Goal: Task Accomplishment & Management: Manage account settings

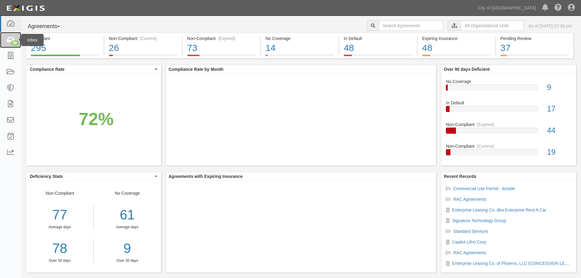
click at [8, 41] on icon at bounding box center [10, 40] width 9 height 7
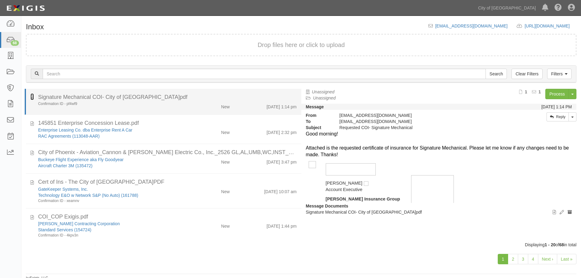
click at [31, 98] on icon at bounding box center [32, 96] width 3 height 7
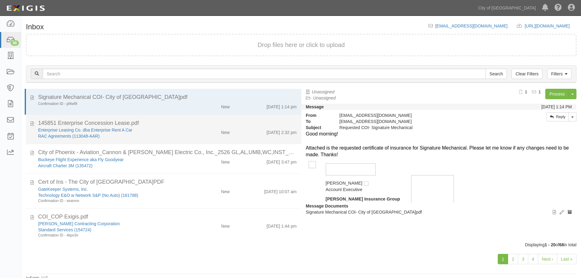
click at [225, 128] on div "New" at bounding box center [225, 131] width 9 height 9
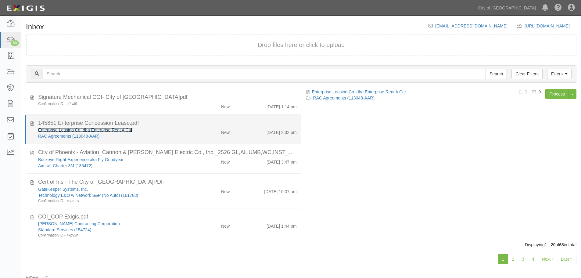
click at [62, 132] on link "Enterprise Leasing Co. dba Enterprise Rent A Car" at bounding box center [85, 130] width 94 height 5
click at [270, 142] on li "145851 Enterprise Concession Lease.pdf Enterprise Leasing Co. dba Enterprise Re…" at bounding box center [163, 130] width 277 height 30
click at [270, 134] on div "9/4/25 2:32 pm" at bounding box center [282, 131] width 30 height 9
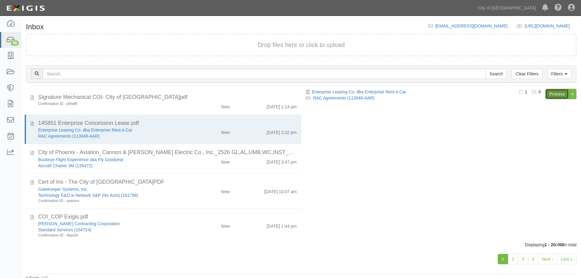
click at [550, 92] on link "Process" at bounding box center [556, 94] width 23 height 10
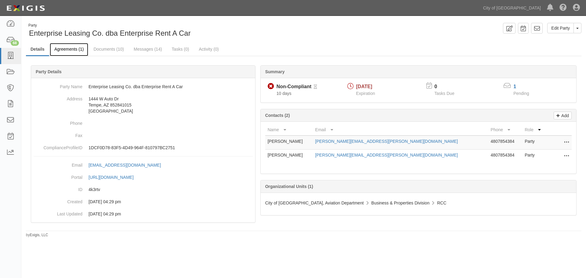
click at [76, 54] on link "Agreements (1)" at bounding box center [69, 49] width 38 height 13
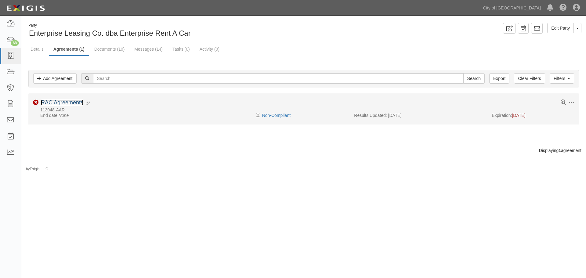
click at [56, 102] on link "RAC Agreements" at bounding box center [62, 102] width 42 height 6
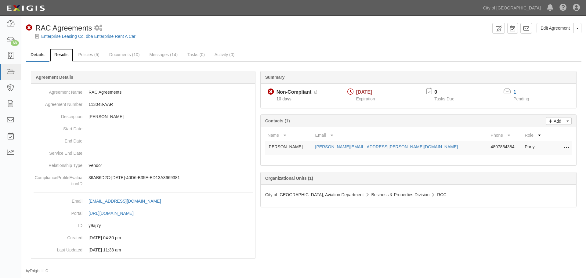
click at [66, 56] on link "Results" at bounding box center [61, 55] width 23 height 13
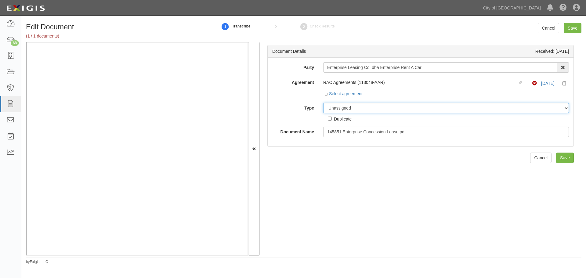
click at [374, 110] on select "Unassigned Binder Cancellation Notice Certificate Contract Endorsement Insuranc…" at bounding box center [446, 108] width 246 height 10
select select "CertificateDetail"
click at [323, 103] on select "Unassigned Binder Cancellation Notice Certificate Contract Endorsement Insuranc…" at bounding box center [446, 108] width 246 height 10
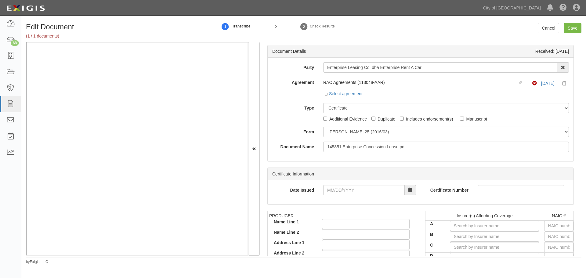
click at [343, 125] on div "Party Enterprise Leasing Co. dba Enterprise Rent A Car 22nd Century Technologie…" at bounding box center [420, 107] width 297 height 90
click at [344, 132] on select "ACORD 25 (2016/03) ACORD 101 ACORD 855 NY (2014/05) General" at bounding box center [446, 132] width 246 height 10
select select "GeneralFormDetail"
click at [323, 127] on select "ACORD 25 (2016/03) ACORD 101 ACORD 855 NY (2014/05) General" at bounding box center [446, 132] width 246 height 10
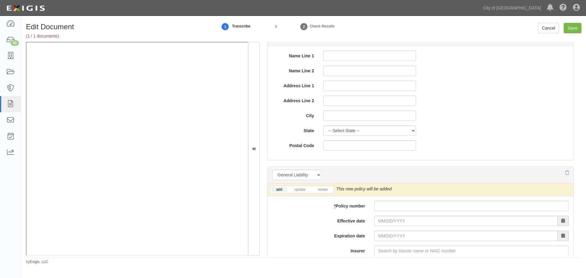
scroll to position [407, 0]
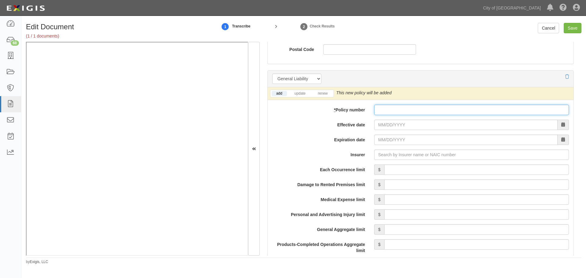
click at [387, 113] on input "* Policy number" at bounding box center [471, 110] width 195 height 10
paste input "HC2E-GLSA-474M7351-TCT-25"
type input "HC2E-GLSA-474M7351-TCT-25"
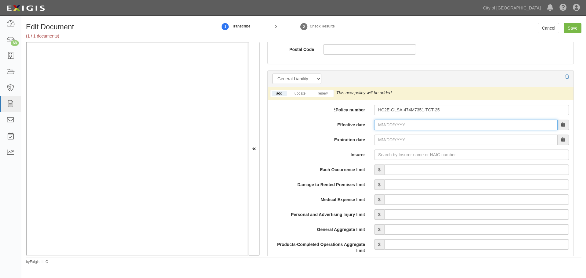
click at [386, 122] on input "Effective date" at bounding box center [465, 125] width 183 height 10
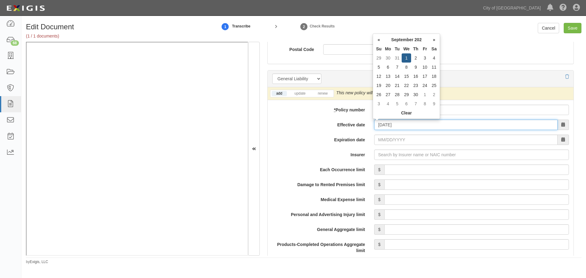
type input "09/01/2025"
type input "09/01/2026"
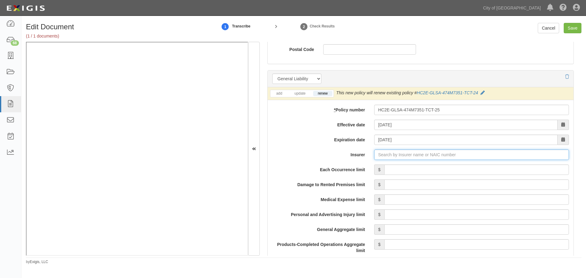
type input "21st Century Advantage Insurance Company (25232) NR Rating"
type input "2"
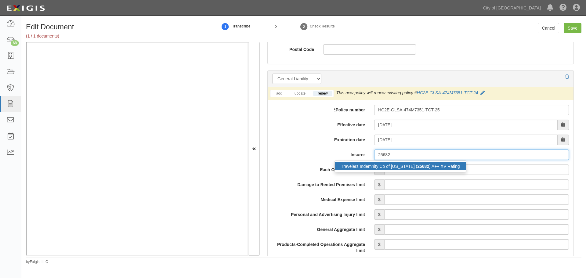
click at [408, 167] on div "Travelers Indemnity Co of Connecticut ( 25682 ) A++ XV Rating" at bounding box center [400, 166] width 131 height 8
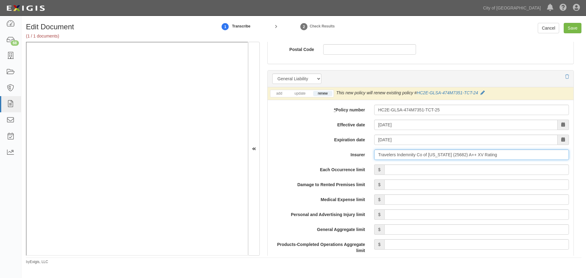
type input "Travelers Indemnity Co of Connecticut (25682) A++ XV Rating"
click at [411, 170] on input "Each Occurrence limit" at bounding box center [476, 169] width 185 height 10
type input "5,000,000"
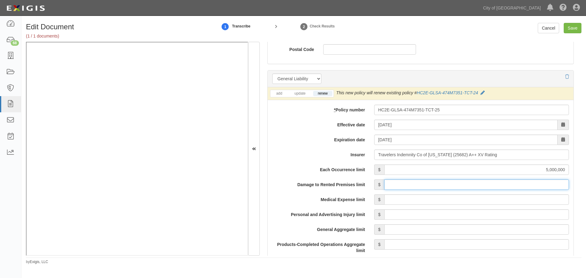
drag, startPoint x: 433, startPoint y: 185, endPoint x: 415, endPoint y: 168, distance: 24.8
click at [433, 185] on input "Damage to Rented Premises limit" at bounding box center [476, 184] width 185 height 10
type input "1,000,000"
click at [455, 198] on input "Medical Expense limit" at bounding box center [476, 199] width 185 height 10
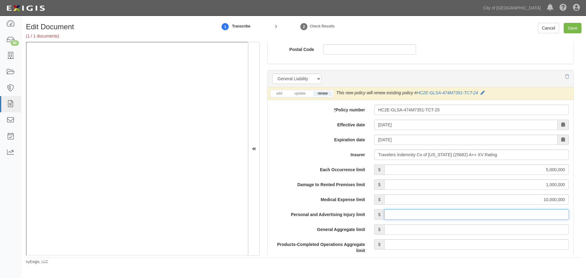
click at [455, 216] on input "Personal and Advertising Injury limit" at bounding box center [476, 214] width 185 height 10
click at [563, 197] on input "10,000,000" at bounding box center [476, 199] width 185 height 10
type input "10,000"
click at [555, 214] on input "Personal and Advertising Injury limit" at bounding box center [476, 214] width 185 height 10
type input "5,000,000"
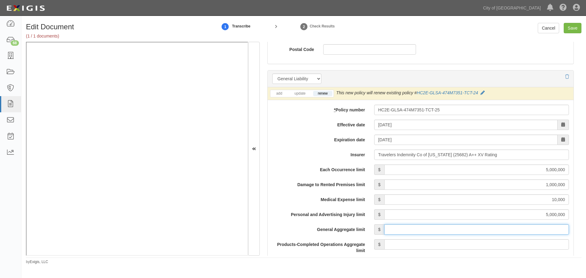
click at [548, 231] on input "General Aggregate limit" at bounding box center [476, 229] width 185 height 10
type input "15,000,000"
click at [552, 241] on input "Products-Completed Operations Aggregate limit" at bounding box center [476, 244] width 185 height 10
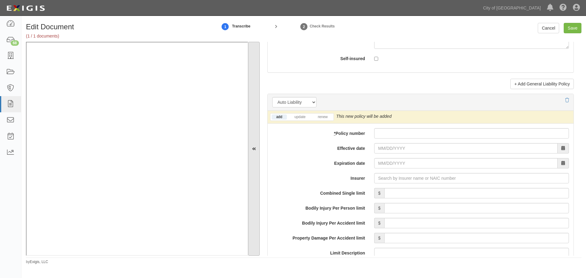
scroll to position [814, 0]
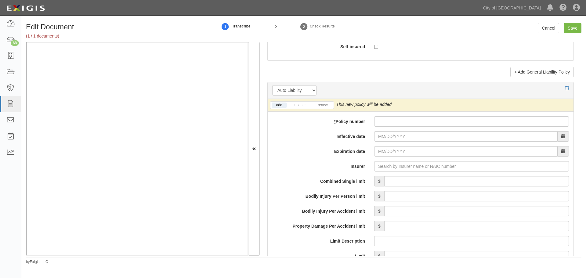
type input "5,000,000"
click at [384, 126] on input "* Policy number" at bounding box center [471, 121] width 195 height 10
paste input "HEEAP-474M7302-TCT-25"
type input "HEEAP-474M7302-TCT-25"
click at [330, 105] on link "renew" at bounding box center [322, 105] width 19 height 5
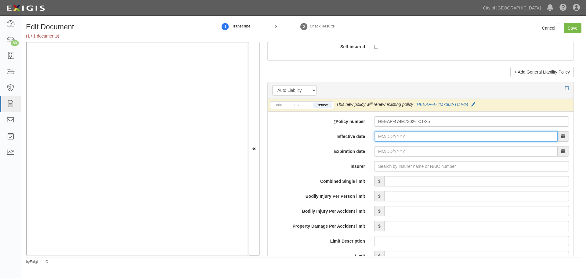
click at [396, 138] on input "Effective date" at bounding box center [465, 136] width 183 height 10
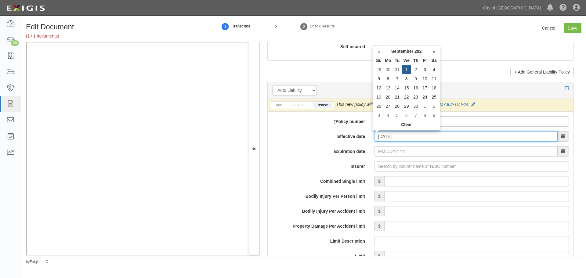
type input "09/01/2025"
type input "09/01/2026"
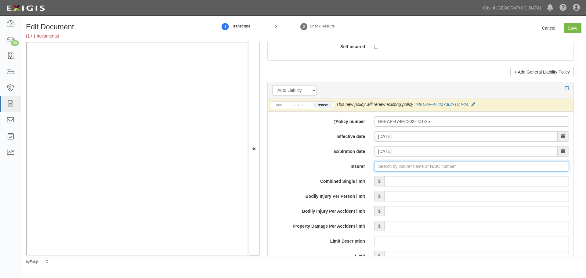
type input "21st Century Advantage Insurance Company (25232) NR Rating"
type input "2"
drag, startPoint x: 412, startPoint y: 178, endPoint x: 414, endPoint y: 185, distance: 6.7
click at [412, 180] on div "Travelers Indemnity Co of Connecticut ( 25682 ) A++ XV Rating" at bounding box center [400, 178] width 131 height 8
type input "Travelers Indemnity Co of Connecticut (25682) A++ XV Rating"
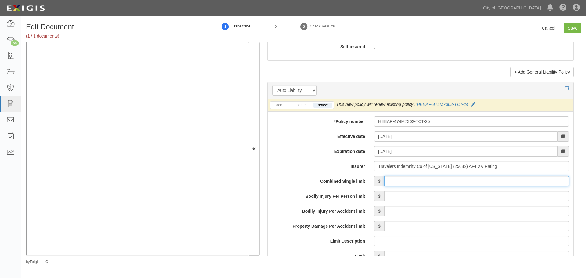
click at [414, 185] on input "Combined Single limit" at bounding box center [476, 181] width 185 height 10
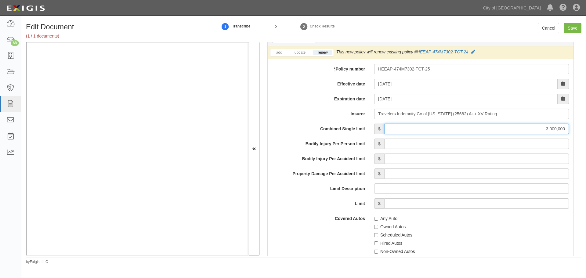
scroll to position [915, 0]
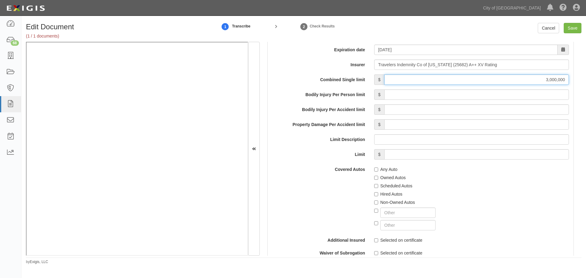
type input "3,000,000"
click at [383, 170] on label "Any Auto" at bounding box center [385, 169] width 23 height 6
click at [378, 170] on input "Any Auto" at bounding box center [376, 169] width 4 height 4
checkbox input "true"
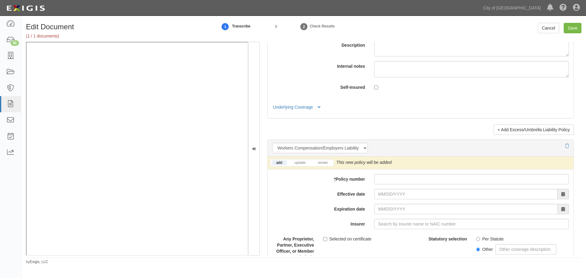
scroll to position [1424, 0]
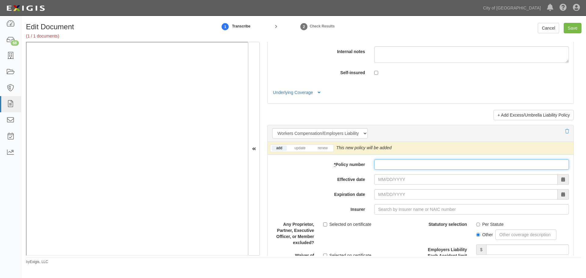
click at [385, 166] on input "* Policy number" at bounding box center [471, 164] width 195 height 10
paste input "UB-8P765351-25-NC-R (WI,MA)"
type input "UB-8P765351-25-NC-R (WI,MA)"
click at [320, 151] on li "renew" at bounding box center [322, 148] width 21 height 7
click at [321, 149] on link "renew" at bounding box center [322, 148] width 19 height 5
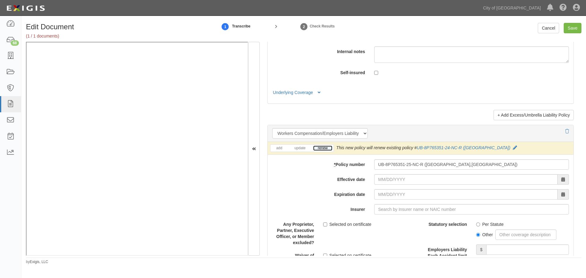
drag, startPoint x: 321, startPoint y: 149, endPoint x: 333, endPoint y: 156, distance: 14.3
click at [321, 149] on link "renew" at bounding box center [322, 148] width 19 height 5
click at [401, 180] on input "Effective date" at bounding box center [465, 179] width 183 height 10
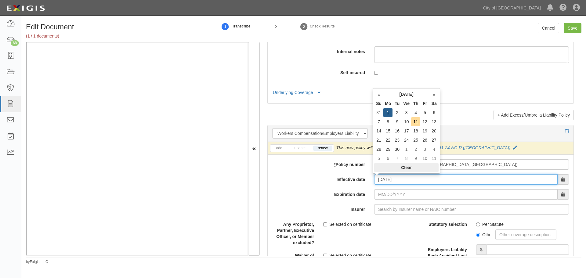
type input "09/01/2025"
type input "09/01/2026"
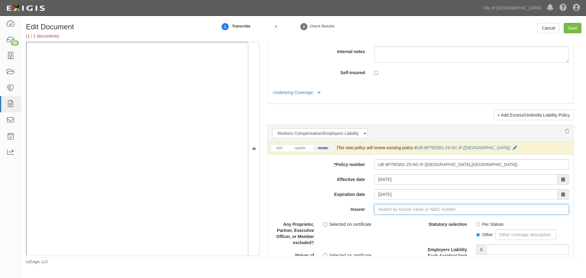
type input "21st Century Advantage Insurance Company (25232) NR Rating"
type input "2"
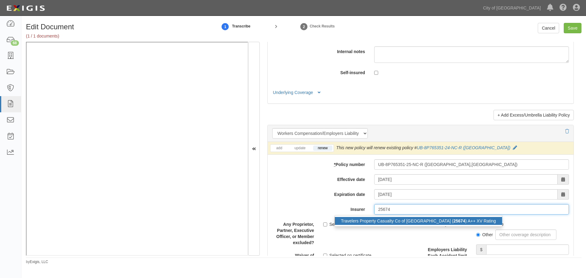
click at [423, 225] on div "Travelers Property Casualty Co of Amer ( 25674 ) A++ XV Rating" at bounding box center [418, 221] width 167 height 8
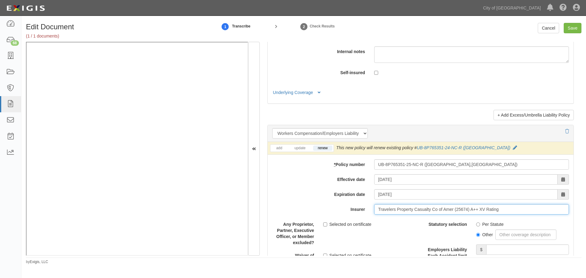
type input "Travelers Property Casualty Co of Amer (25674) A++ XV Rating"
click at [482, 223] on label "Per Statute" at bounding box center [489, 224] width 27 height 6
click at [480, 223] on input "Per Statute" at bounding box center [478, 224] width 4 height 4
radio input "true"
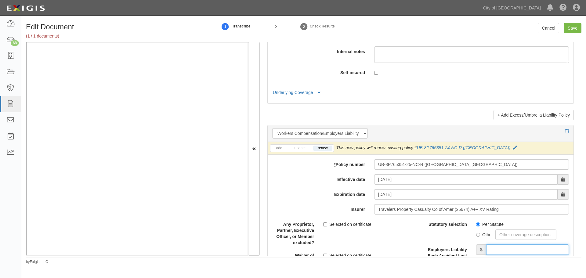
drag, startPoint x: 496, startPoint y: 248, endPoint x: 482, endPoint y: 244, distance: 14.7
click at [496, 248] on input "Employers Liability Each Accident limit" at bounding box center [527, 249] width 83 height 10
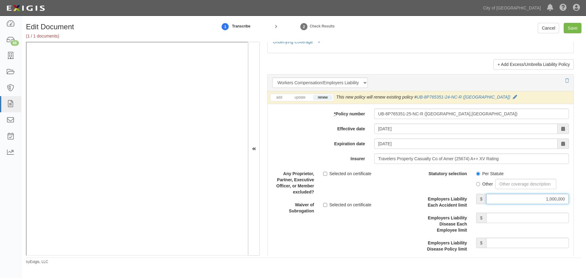
type input "1,000,000"
click at [554, 221] on input "Employers Liability Disease Each Employee limit" at bounding box center [527, 218] width 83 height 10
drag, startPoint x: 524, startPoint y: 220, endPoint x: 585, endPoint y: 226, distance: 62.3
click at [585, 226] on div "Edit Document (1 / 1 documents) 1 Transcribe 2 Check Results Cancel Save Docume…" at bounding box center [303, 144] width 564 height 242
type input "1,000,000"
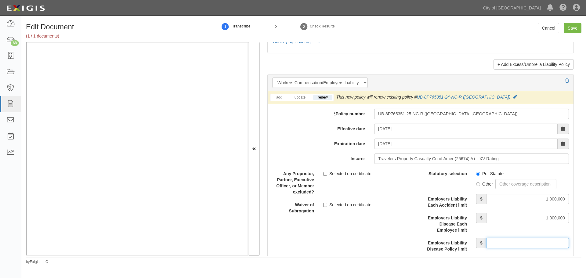
drag, startPoint x: 541, startPoint y: 239, endPoint x: 545, endPoint y: 238, distance: 4.1
click at [544, 240] on input "Employers Liability Disease Policy limit" at bounding box center [527, 243] width 83 height 10
type input "1,000,000"
click at [574, 27] on input "Save" at bounding box center [572, 28] width 18 height 10
type input "5000000"
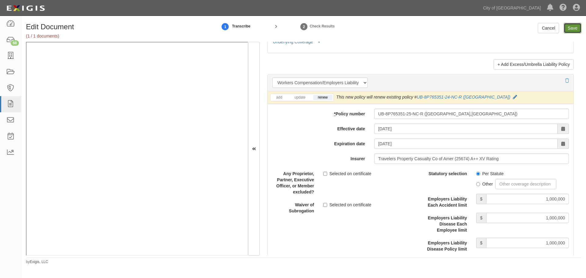
type input "1000000"
type input "10000"
type input "5000000"
type input "15000000"
type input "5000000"
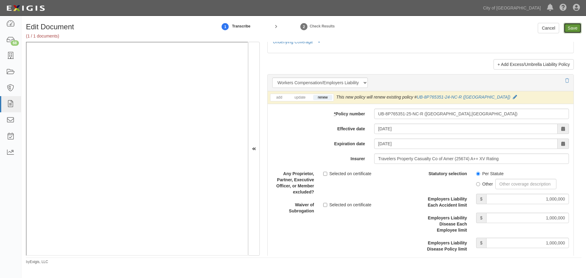
type input "3000000"
type input "1000000"
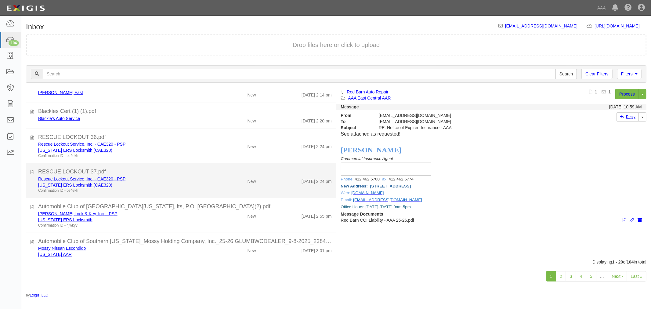
scroll to position [440, 0]
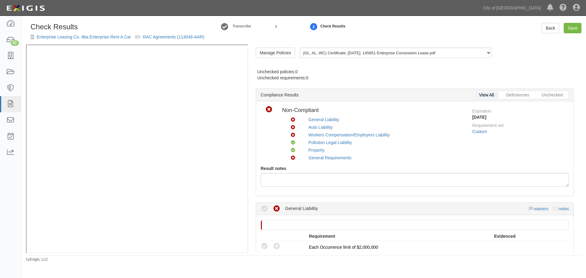
radio input "false"
radio input "true"
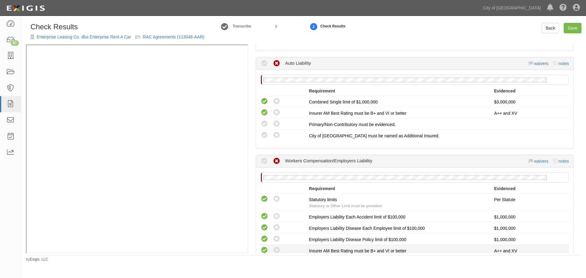
scroll to position [356, 0]
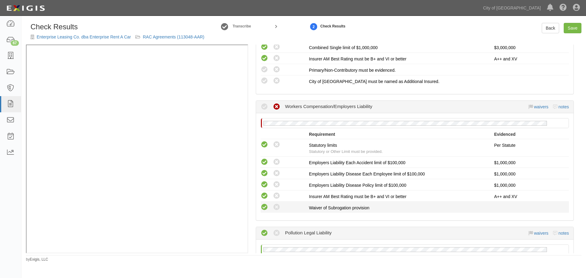
click at [267, 210] on icon at bounding box center [265, 207] width 8 height 8
radio input "true"
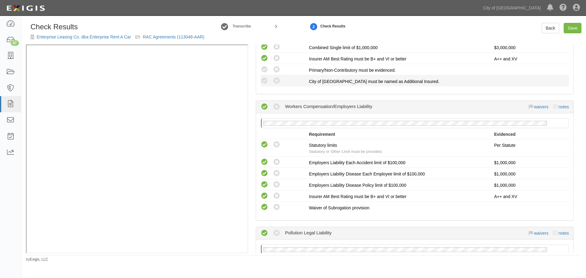
click at [262, 77] on div "Compliant Waived: Non-Compliant" at bounding box center [285, 81] width 48 height 8
click at [264, 79] on icon at bounding box center [265, 81] width 8 height 8
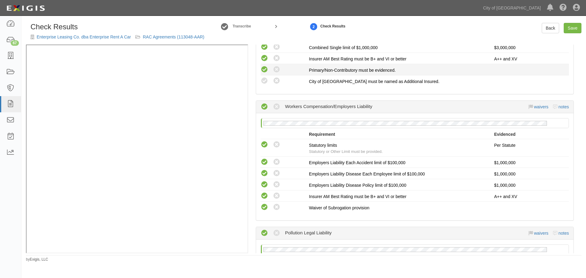
radio input "true"
click at [265, 69] on icon at bounding box center [265, 70] width 8 height 8
radio input "true"
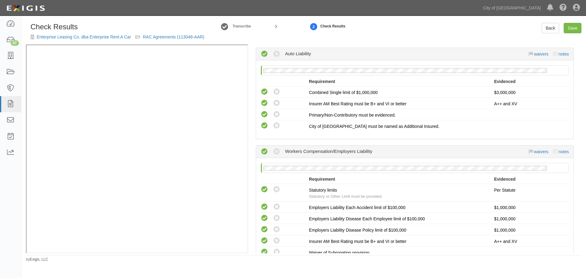
scroll to position [203, 0]
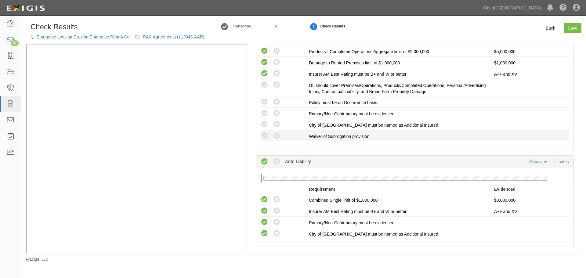
click at [269, 134] on div "Compliant Waived: Non-Compliant" at bounding box center [285, 136] width 48 height 8
drag, startPoint x: 267, startPoint y: 123, endPoint x: 263, endPoint y: 131, distance: 9.8
click at [267, 123] on icon at bounding box center [265, 125] width 8 height 8
radio input "true"
click at [263, 132] on icon at bounding box center [265, 136] width 8 height 8
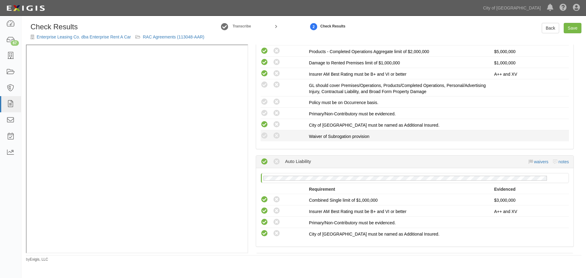
radio input "true"
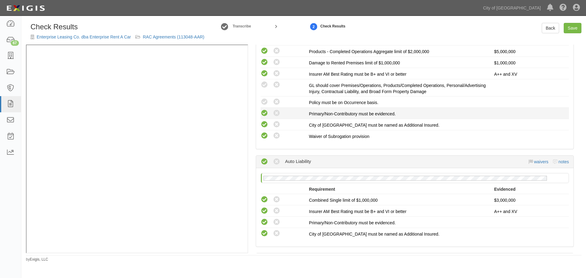
click at [265, 111] on icon at bounding box center [265, 114] width 8 height 8
radio input "true"
click at [267, 97] on li "Compliant Waived: Non-Compliant Policy must be on Occurrence basis." at bounding box center [415, 101] width 308 height 11
click at [263, 101] on icon at bounding box center [265, 102] width 8 height 8
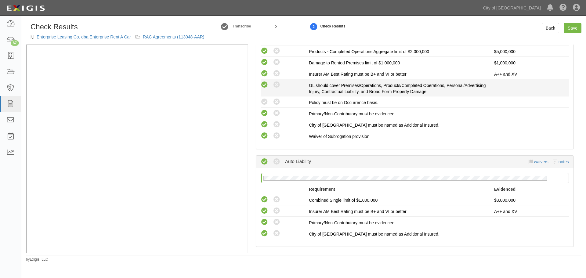
radio input "true"
click at [264, 86] on icon at bounding box center [265, 85] width 8 height 8
radio input "true"
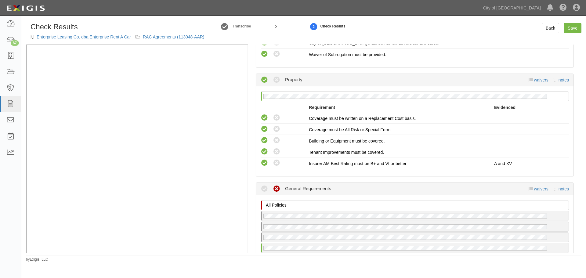
scroll to position [712, 0]
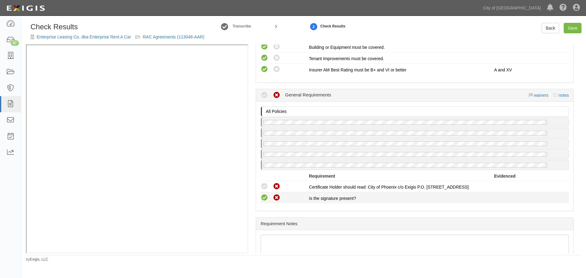
drag, startPoint x: 264, startPoint y: 185, endPoint x: 265, endPoint y: 198, distance: 13.2
click at [264, 185] on icon at bounding box center [265, 187] width 8 height 8
radio input "true"
click at [265, 199] on icon at bounding box center [265, 198] width 8 height 8
radio input "true"
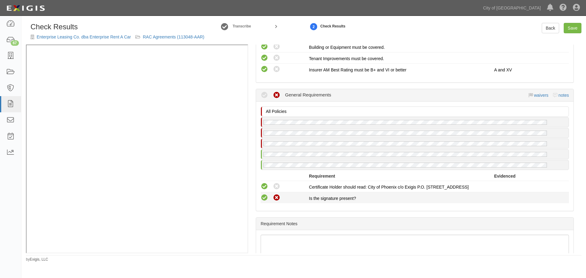
radio input "true"
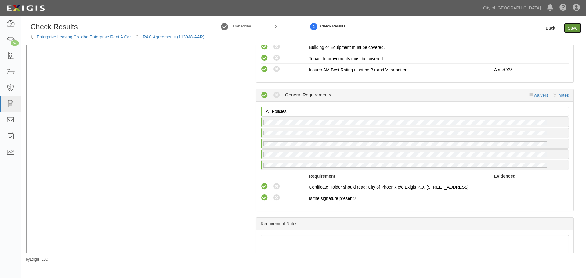
click at [571, 27] on link "Save" at bounding box center [572, 28] width 18 height 10
radio input "true"
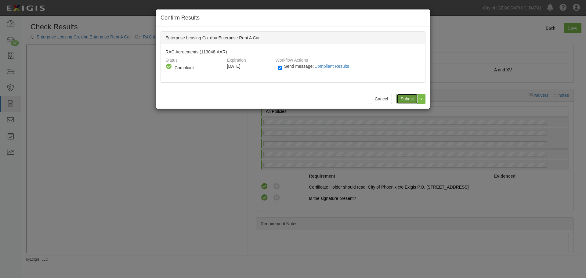
click at [403, 104] on input "Submit" at bounding box center [406, 99] width 21 height 10
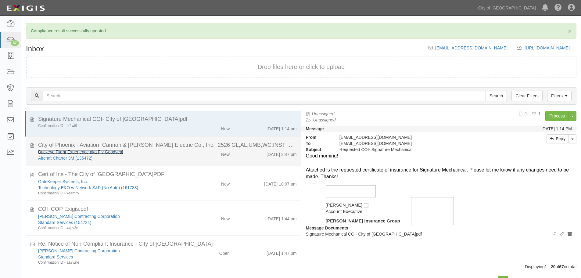
click at [79, 153] on link "Buckeye Flight Experience aka Fly Goodyear" at bounding box center [80, 151] width 85 height 5
click at [221, 157] on div "New" at bounding box center [225, 153] width 9 height 9
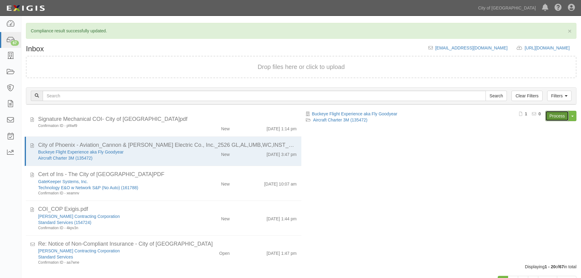
click at [556, 114] on link "Process" at bounding box center [556, 116] width 23 height 10
click at [557, 112] on link "Process" at bounding box center [556, 116] width 23 height 10
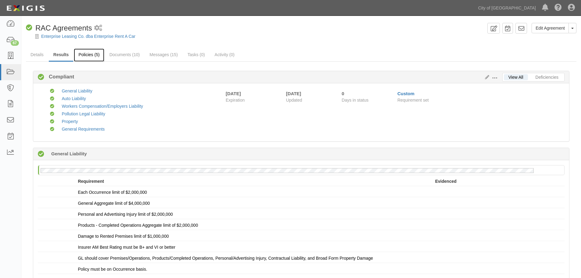
drag, startPoint x: 0, startPoint y: 0, endPoint x: 88, endPoint y: 56, distance: 104.2
click at [88, 56] on link "Policies (5)" at bounding box center [89, 55] width 30 height 13
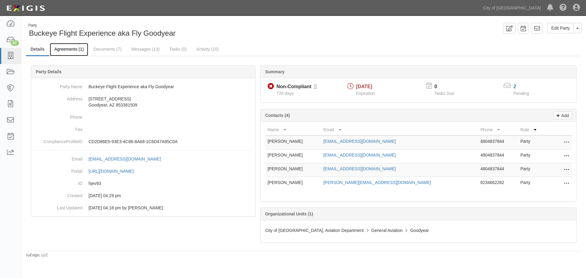
click at [60, 46] on link "Agreements (1)" at bounding box center [69, 49] width 38 height 13
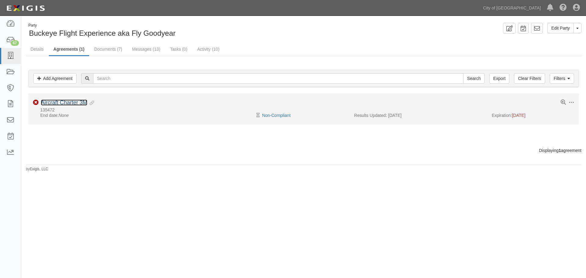
click at [72, 101] on link "Aircraft Charter 3M" at bounding box center [64, 102] width 46 height 6
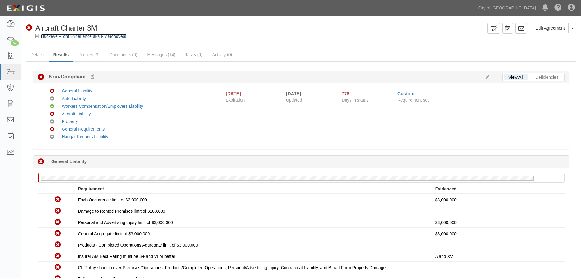
click at [72, 36] on link "Buckeye Flight Experience aka Fly Goodyear" at bounding box center [83, 36] width 85 height 5
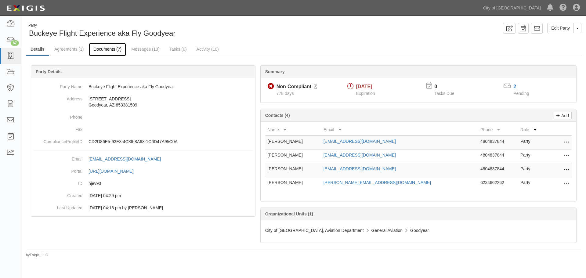
click at [107, 53] on link "Documents (7)" at bounding box center [107, 49] width 37 height 13
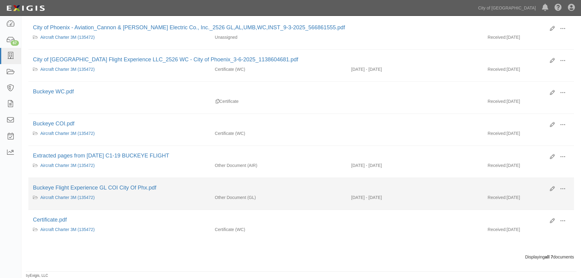
scroll to position [103, 0]
click at [561, 188] on span at bounding box center [562, 188] width 5 height 5
click at [545, 197] on link "View" at bounding box center [533, 197] width 48 height 11
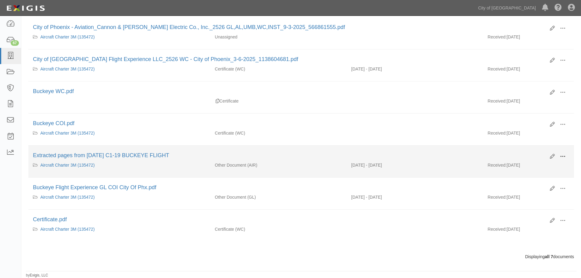
click at [563, 157] on span at bounding box center [562, 156] width 5 height 5
click at [548, 169] on link "View" at bounding box center [533, 165] width 48 height 11
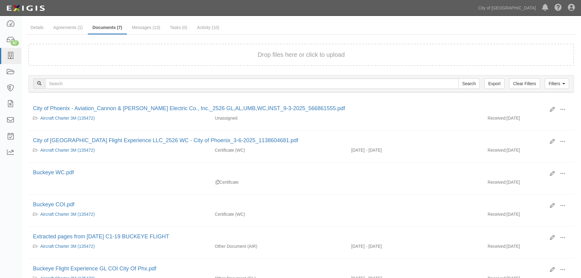
scroll to position [0, 0]
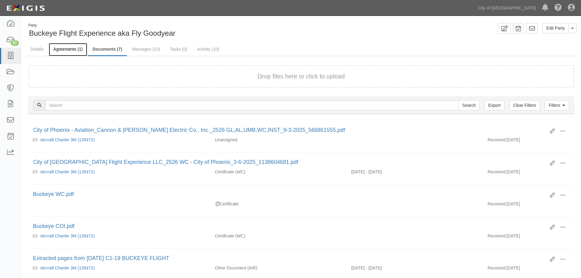
click at [57, 49] on link "Agreements (1)" at bounding box center [68, 49] width 38 height 13
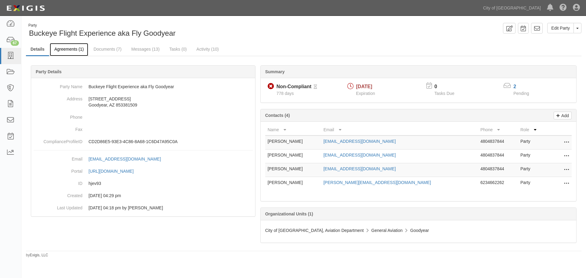
click at [80, 50] on link "Agreements (1)" at bounding box center [69, 49] width 38 height 13
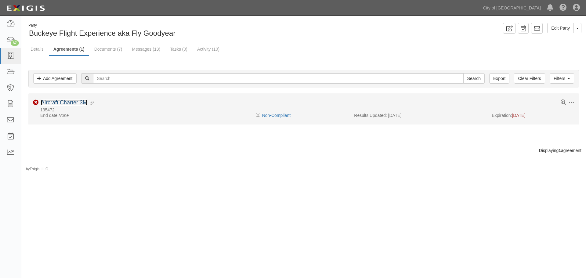
click at [77, 103] on link "Aircraft Charter 3M" at bounding box center [64, 102] width 46 height 6
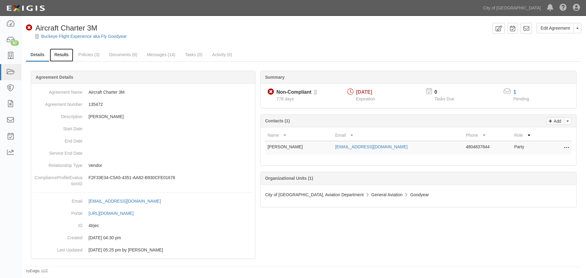
click at [72, 54] on link "Results" at bounding box center [61, 55] width 23 height 13
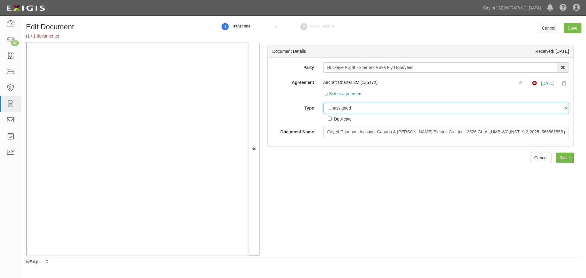
click at [328, 107] on select "Unassigned Binder Cancellation Notice Certificate Contract Endorsement Insuranc…" at bounding box center [446, 108] width 246 height 10
select select "CertificateDetail"
click at [323, 103] on select "Unassigned Binder Cancellation Notice Certificate Contract Endorsement Insuranc…" at bounding box center [446, 108] width 246 height 10
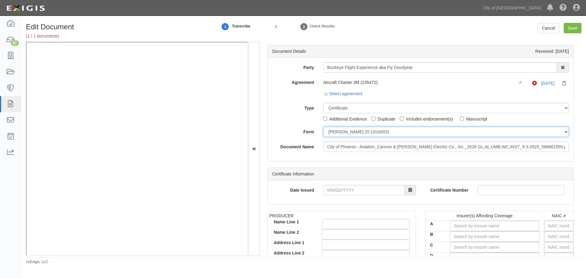
drag, startPoint x: 337, startPoint y: 132, endPoint x: 337, endPoint y: 135, distance: 3.1
click at [337, 132] on select "ACORD 25 (2016/03) ACORD 101 ACORD 855 NY (2014/05) General" at bounding box center [446, 132] width 246 height 10
select select "GeneralFormDetail"
click at [323, 127] on select "ACORD 25 (2016/03) ACORD 101 ACORD 855 NY (2014/05) General" at bounding box center [446, 132] width 246 height 10
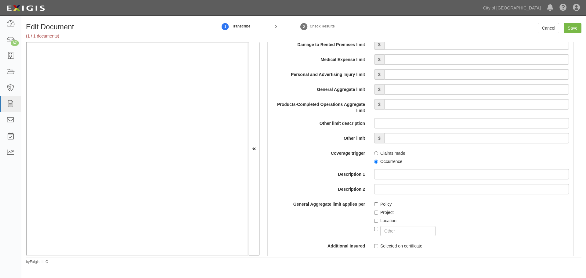
scroll to position [356, 0]
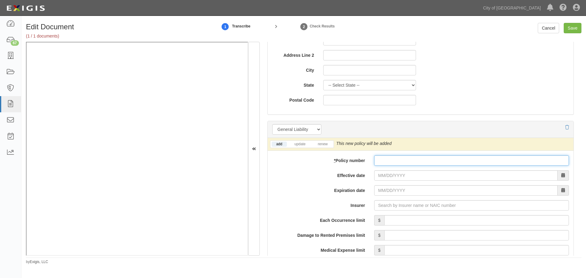
drag, startPoint x: 384, startPoint y: 163, endPoint x: 381, endPoint y: 165, distance: 3.6
click at [384, 163] on input "* Policy number" at bounding box center [471, 160] width 195 height 10
paste input "MWZY31040025"
type input "MWZY31040025"
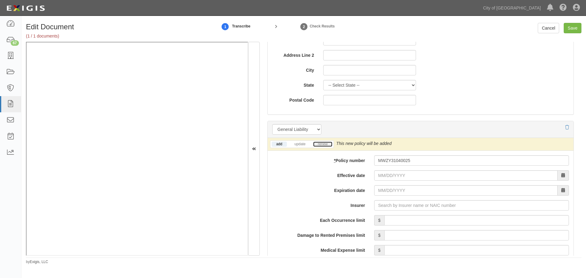
click at [315, 142] on link "renew" at bounding box center [322, 144] width 19 height 5
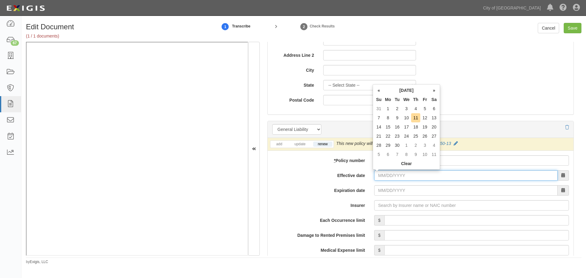
drag, startPoint x: 377, startPoint y: 177, endPoint x: 361, endPoint y: 159, distance: 24.2
click at [377, 177] on input "Effective date" at bounding box center [465, 175] width 183 height 10
type input "04/01/0202"
type input "04/01/0203"
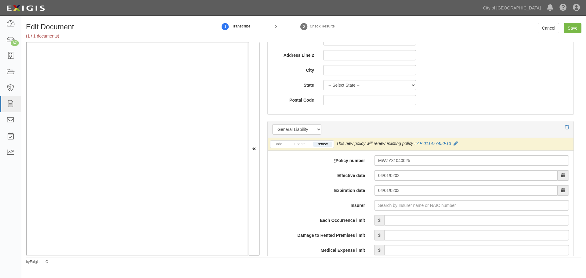
drag, startPoint x: 397, startPoint y: 176, endPoint x: 391, endPoint y: 179, distance: 7.0
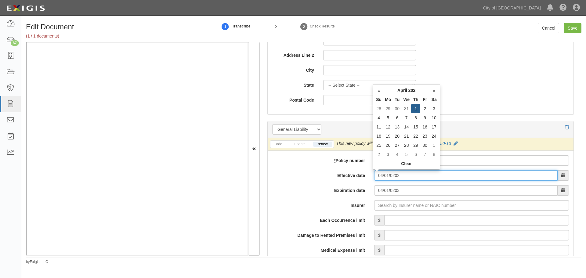
drag, startPoint x: 406, startPoint y: 175, endPoint x: 345, endPoint y: 174, distance: 61.0
click at [345, 174] on div "Effective date 04/01/0202" at bounding box center [421, 175] width 306 height 10
type input "[DATE]"
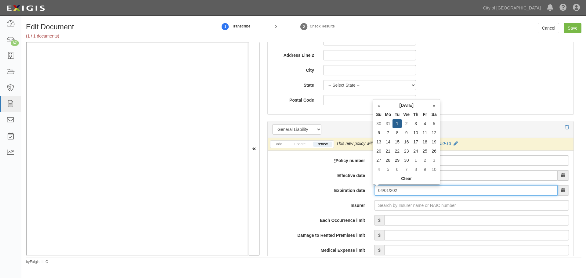
type input "04/01/2026"
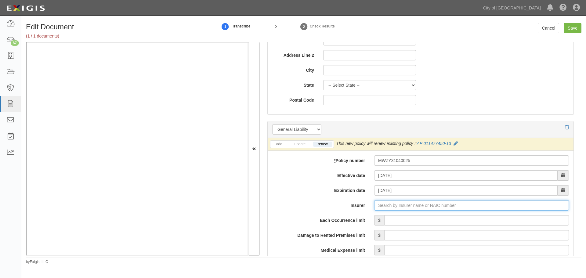
type input "21st Century Advantage Insurance Company (25232) NR Rating"
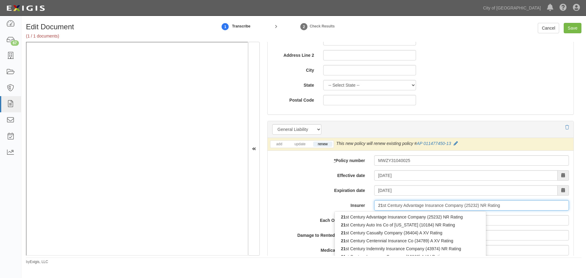
type input "2"
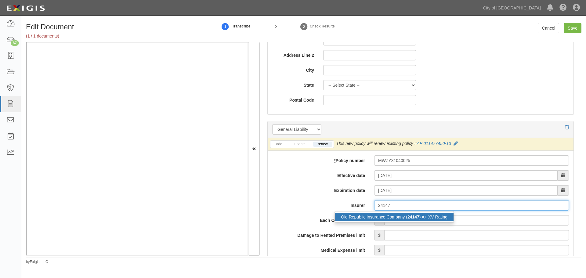
click at [416, 215] on strong "24147" at bounding box center [413, 216] width 12 height 5
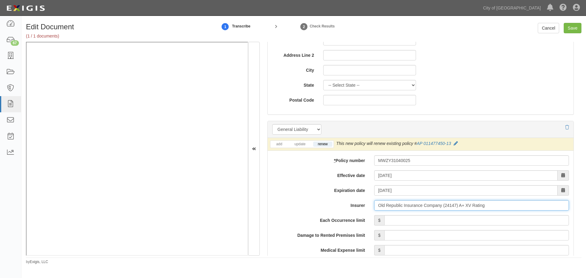
type input "Old Republic Insurance Company (24147) A+ XV Rating"
click at [415, 220] on input "Each Occurrence limit" at bounding box center [476, 220] width 185 height 10
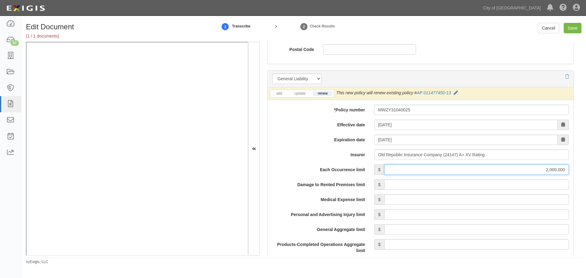
scroll to position [458, 0]
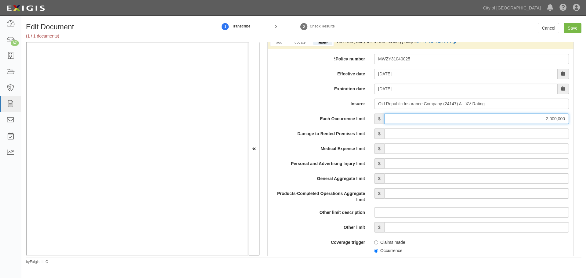
type input "2,000,000"
drag, startPoint x: 398, startPoint y: 134, endPoint x: 405, endPoint y: 139, distance: 7.9
click at [398, 134] on input "Damage to Rented Premises limit" at bounding box center [476, 133] width 185 height 10
type input "300,000"
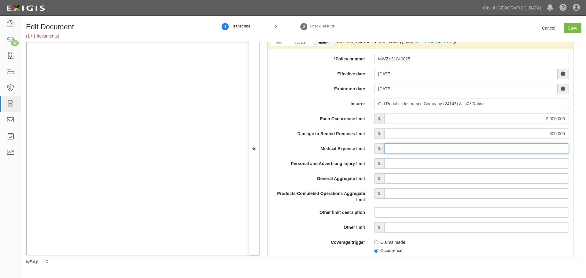
click at [406, 150] on input "Medical Expense limit" at bounding box center [476, 148] width 185 height 10
type input "10,000"
click at [397, 167] on input "Personal and Advertising Injury limit" at bounding box center [476, 163] width 185 height 10
type input "2,000,000"
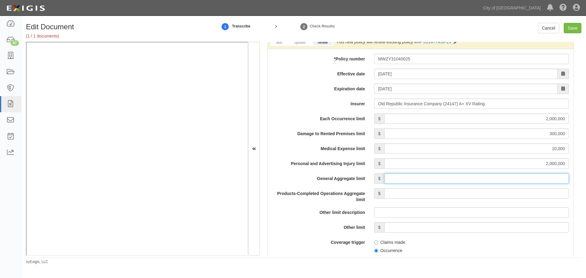
click at [398, 178] on input "General Aggregate limit" at bounding box center [476, 178] width 185 height 10
type input "4,000,000"
click at [406, 195] on input "Products-Completed Operations Aggregate limit" at bounding box center [476, 193] width 185 height 10
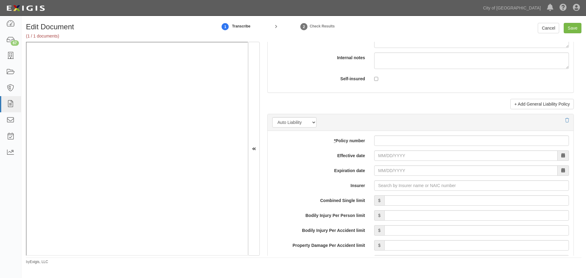
scroll to position [814, 0]
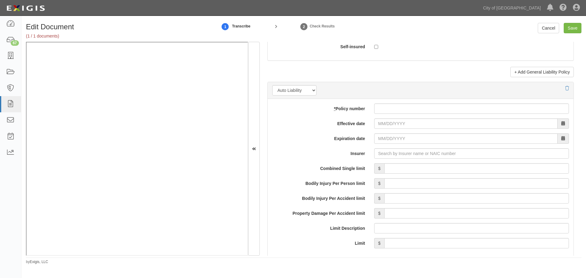
type input "4,000,000"
click at [397, 107] on input "* Policy number" at bounding box center [471, 108] width 195 height 10
paste input "MWTB31039925"
type input "MWTB31039925"
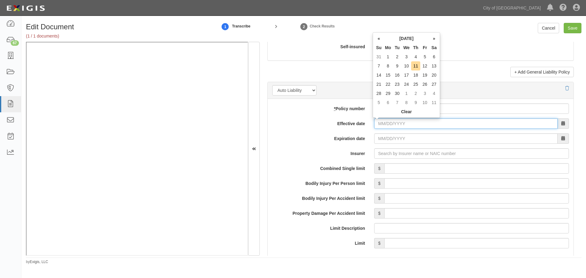
click at [385, 121] on input "Effective date" at bounding box center [465, 123] width 183 height 10
type input "[DATE]"
type input "04/01/2026"
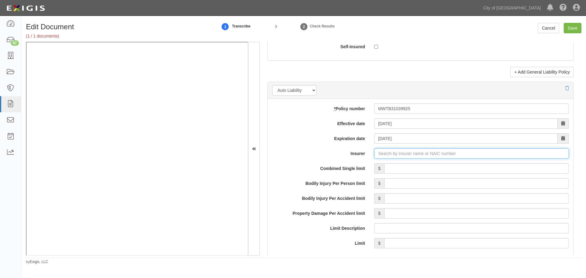
type input "21st Century Advantage Insurance Company (25232) NR Rating"
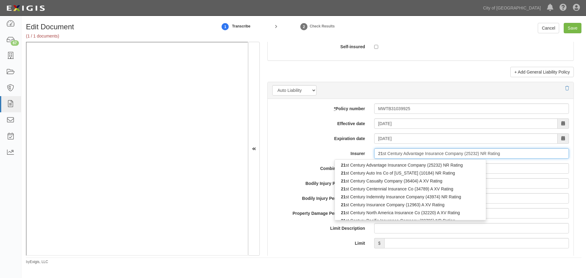
type input "2"
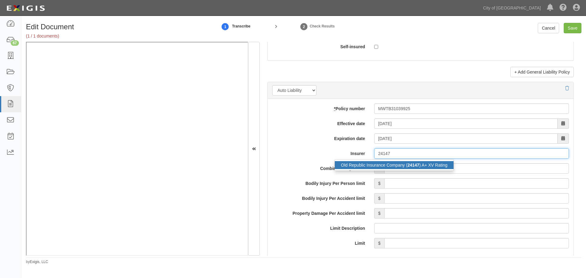
click at [413, 165] on strong "24147" at bounding box center [413, 165] width 12 height 5
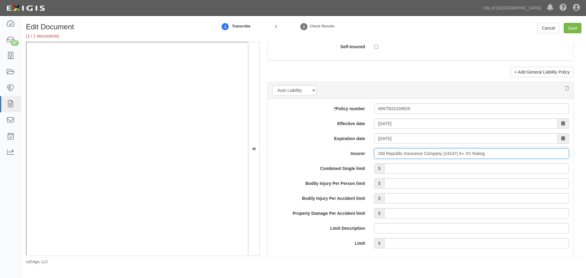
type input "Old Republic Insurance Company (24147) A+ XV Rating"
click at [423, 167] on input "Combined Single limit" at bounding box center [476, 168] width 185 height 10
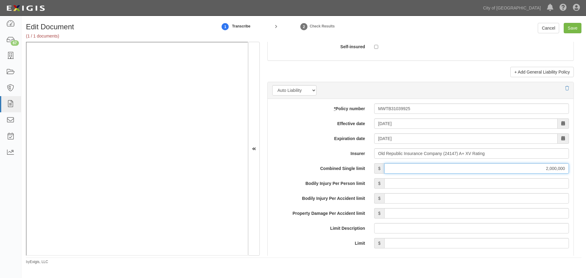
scroll to position [915, 0]
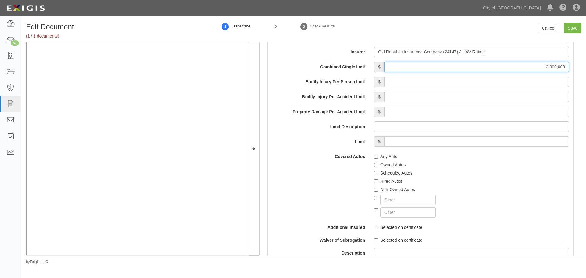
type input "2,000,000"
click at [376, 156] on input "Any Auto" at bounding box center [376, 157] width 4 height 4
checkbox input "true"
click at [380, 182] on label "Hired Autos" at bounding box center [388, 181] width 28 height 6
click at [378, 182] on input "Hired Autos" at bounding box center [376, 181] width 4 height 4
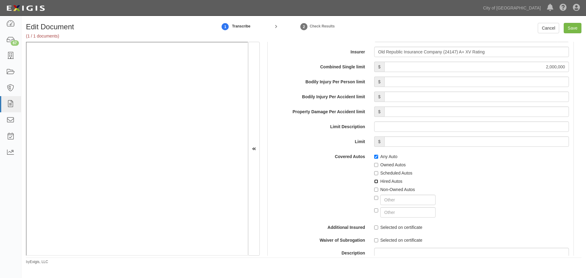
checkbox input "true"
click at [384, 189] on label "Non-Owned Autos" at bounding box center [394, 189] width 41 height 6
click at [378, 189] on input "Non-Owned Autos" at bounding box center [376, 190] width 4 height 4
checkbox input "true"
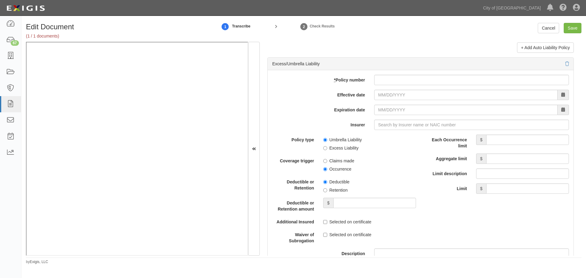
scroll to position [1169, 0]
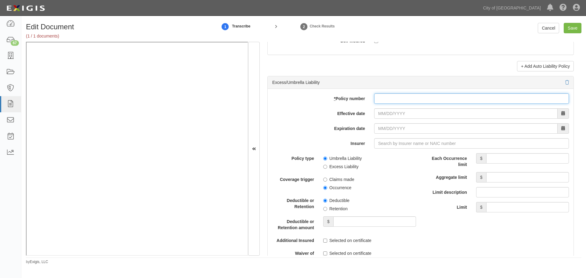
click at [388, 99] on input "* Policy number" at bounding box center [471, 98] width 195 height 10
paste input "CUE7018654301"
type input "CUE7018654301"
click at [383, 112] on input "Effective date" at bounding box center [465, 113] width 183 height 10
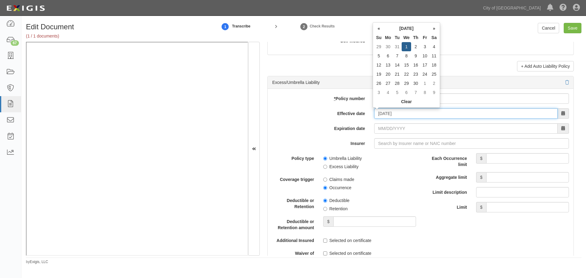
type input "04/01/2025"
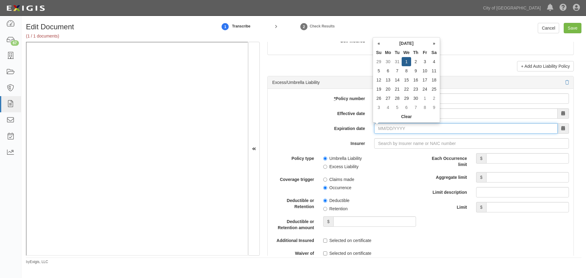
type input "04/01/2026"
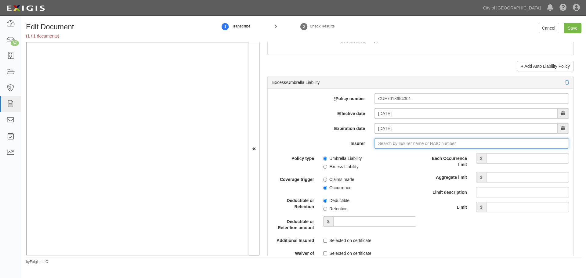
type input "21st Century Advantage Insurance Company (25232) NR Rating"
type input "2"
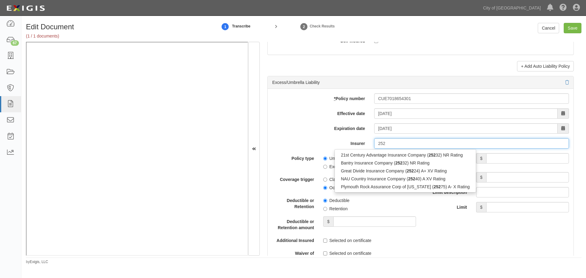
type input "25"
type input "21st Century Advantage Insurance Company (25232) NR Rating"
type input "2"
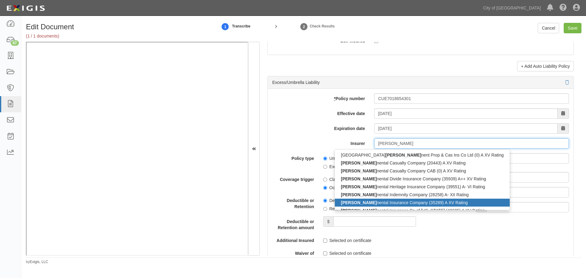
click at [382, 203] on div "Conti nental Insurance Company (35289) A XV Rating" at bounding box center [422, 203] width 175 height 8
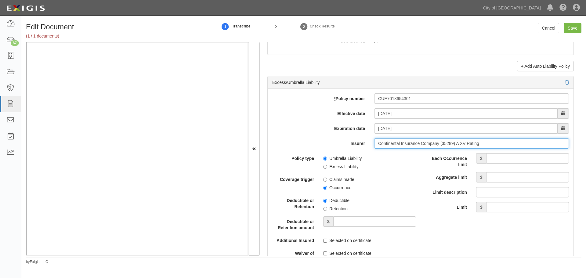
type input "Continental Insurance Company (35289) A XV Rating"
click at [497, 154] on input "Each Occurrence limit" at bounding box center [527, 158] width 83 height 10
type input "10,000,000"
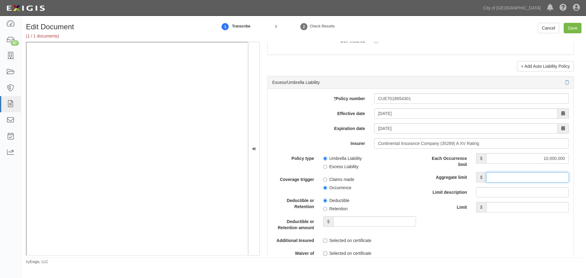
click at [498, 172] on input "Aggregate limit" at bounding box center [527, 177] width 83 height 10
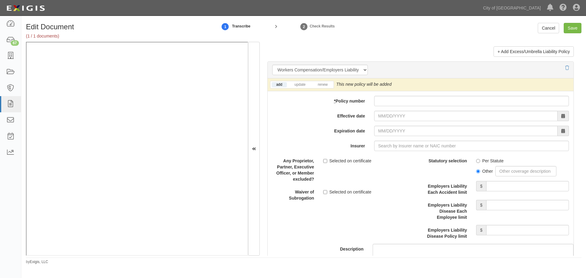
type input "10,000,000"
drag, startPoint x: 394, startPoint y: 103, endPoint x: 391, endPoint y: 106, distance: 4.1
click at [394, 103] on input "* Policy number" at bounding box center [471, 101] width 195 height 10
paste input "MWC31039825"
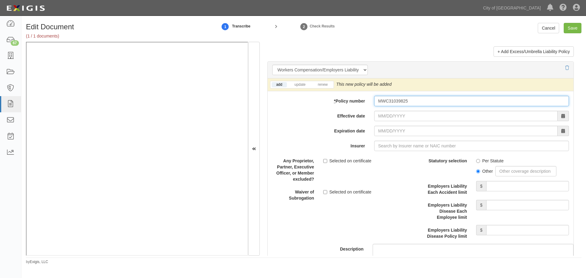
type input "MWC31039825"
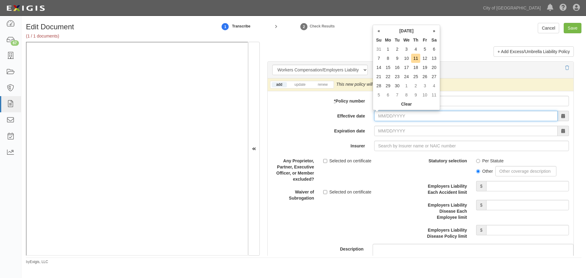
click at [383, 114] on input "Effective date" at bounding box center [465, 116] width 183 height 10
type input "04/01/2025"
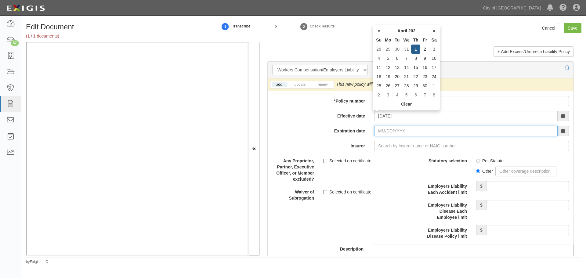
type input "04/01/2026"
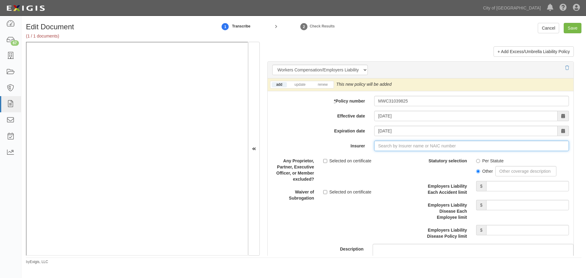
type input "21st Century Advantage Insurance Company (25232) NR Rating"
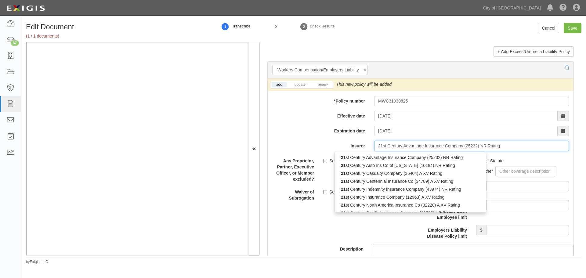
type input "2"
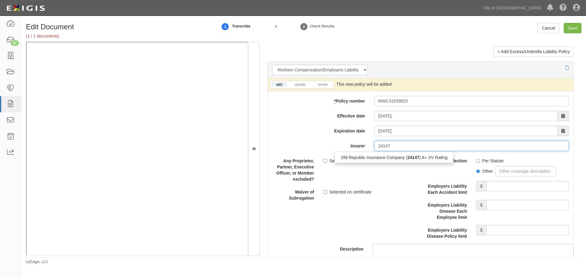
drag, startPoint x: 411, startPoint y: 158, endPoint x: 368, endPoint y: 146, distance: 44.0
click at [409, 158] on strong "24147" at bounding box center [413, 157] width 12 height 5
type input "Old Republic Insurance Company (24147) A+ XV Rating"
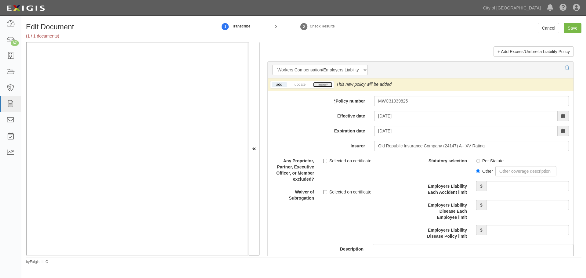
click at [323, 85] on link "renew" at bounding box center [322, 84] width 19 height 5
click at [478, 160] on label "Per Statute" at bounding box center [489, 161] width 27 height 6
click at [478, 160] on input "Per Statute" at bounding box center [478, 161] width 4 height 4
radio input "true"
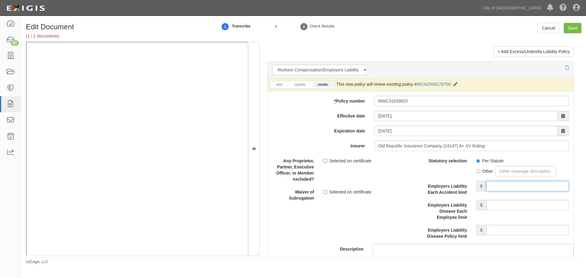
click at [493, 181] on input "Employers Liability Each Accident limit" at bounding box center [527, 186] width 83 height 10
type input "1,000,000"
click at [554, 206] on input "Employers Liability Disease Each Employee limit" at bounding box center [527, 205] width 83 height 10
type input "1,000,000"
click at [559, 232] on input "Employers Liability Disease Policy limit" at bounding box center [527, 230] width 83 height 10
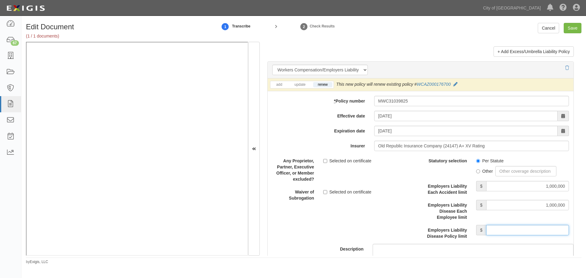
type input "2"
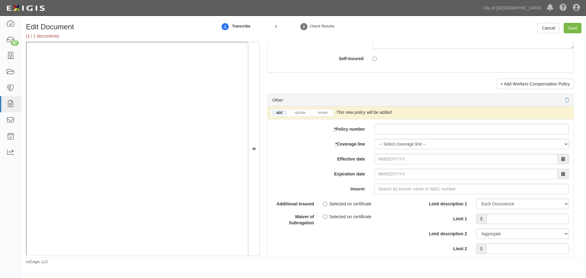
scroll to position [1729, 0]
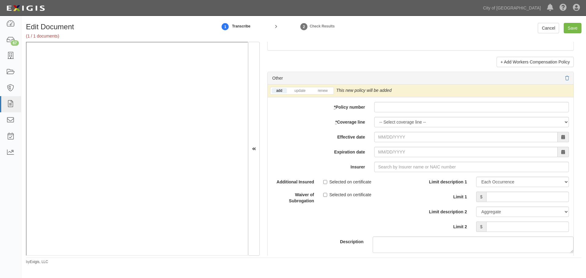
type input "1,000,000"
click at [565, 77] on icon at bounding box center [567, 78] width 4 height 4
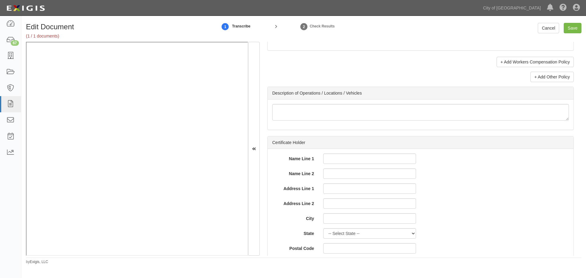
click at [567, 34] on div "Edit Document (1 / 1 documents) 1 Transcribe 2 Check Results Cancel Save" at bounding box center [303, 32] width 564 height 19
click at [569, 30] on input "Save" at bounding box center [572, 28] width 18 height 10
type input "2000000"
type input "300000"
type input "10000"
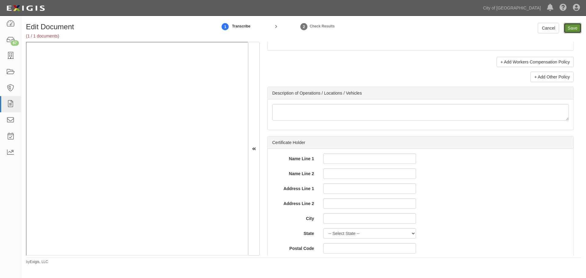
type input "2000000"
type input "4000000"
type input "2000000"
type input "10000000"
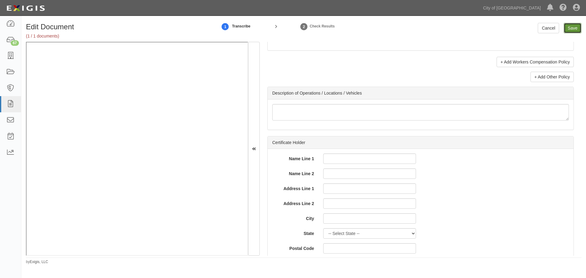
type input "10000000"
type input "1000000"
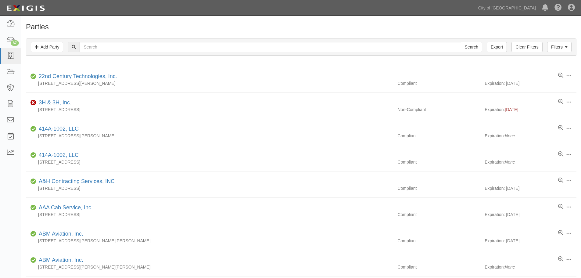
click at [122, 41] on div "Filters Add Party Clear Filters Export Search Filters" at bounding box center [301, 47] width 550 height 17
click at [119, 48] on input "text" at bounding box center [270, 47] width 381 height 10
paste input "Cannon & Wendt Electric Co"
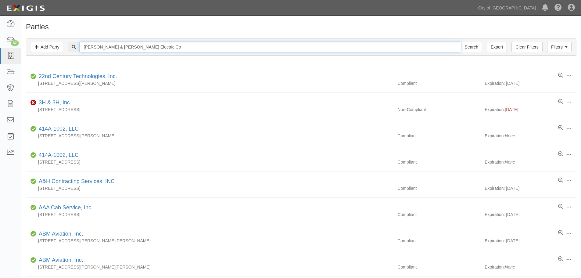
type input "Cannon & Wendt Electric Co"
click at [461, 42] on input "Search" at bounding box center [471, 47] width 21 height 10
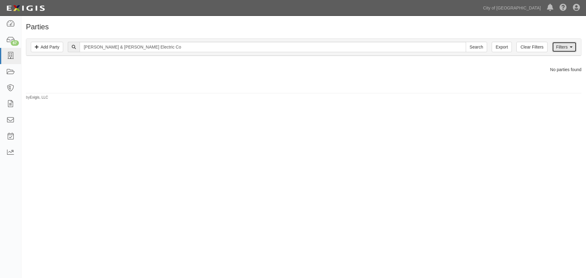
click at [561, 49] on link "Filters" at bounding box center [564, 47] width 24 height 10
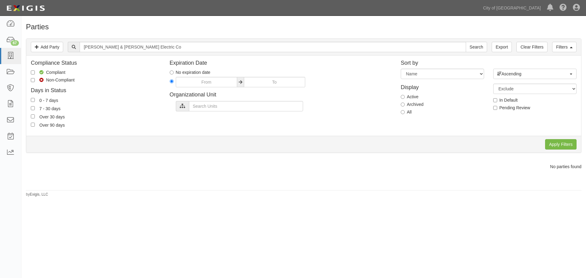
click at [400, 112] on div "Display Active Archived All" at bounding box center [442, 98] width 92 height 39
click at [405, 112] on label "All" at bounding box center [406, 112] width 11 height 6
click at [405, 112] on input "All" at bounding box center [403, 112] width 4 height 4
radio input "true"
click at [556, 143] on input "Apply Filters" at bounding box center [560, 144] width 31 height 10
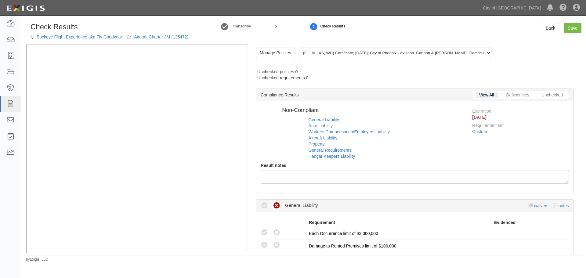
radio input "true"
radio input "false"
radio input "true"
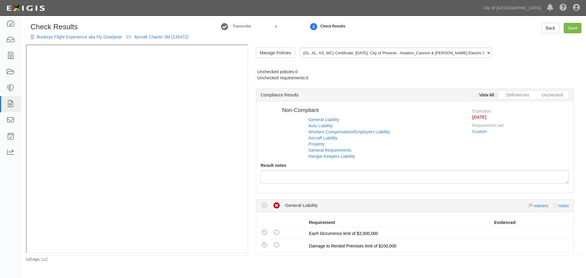
radio input "false"
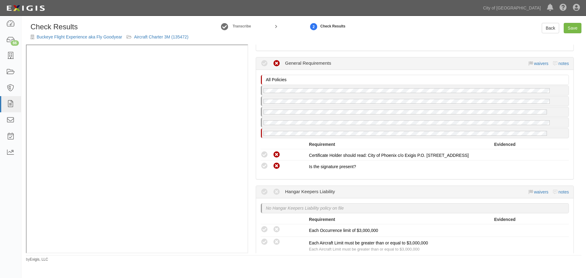
scroll to position [838, 0]
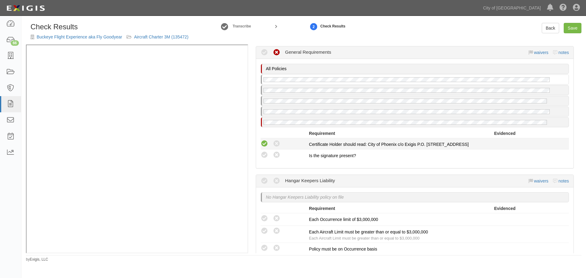
click at [264, 140] on icon at bounding box center [265, 144] width 8 height 8
radio input "true"
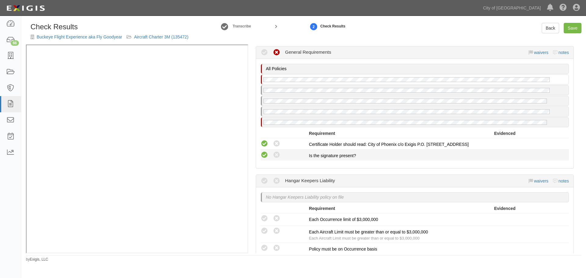
click at [263, 155] on icon at bounding box center [265, 155] width 8 height 8
radio input "true"
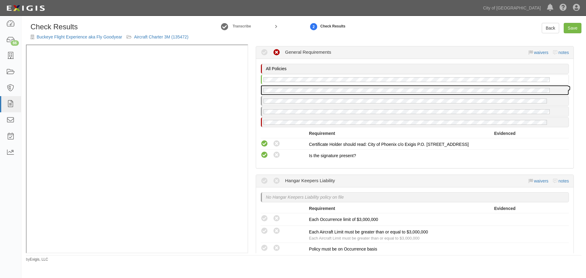
click at [340, 86] on div at bounding box center [415, 89] width 308 height 9
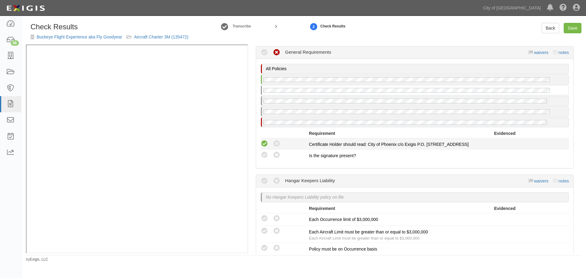
click at [262, 143] on icon at bounding box center [265, 144] width 8 height 8
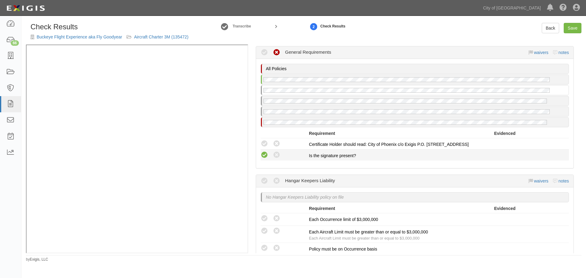
radio input "true"
click at [264, 158] on icon at bounding box center [265, 155] width 8 height 8
radio input "true"
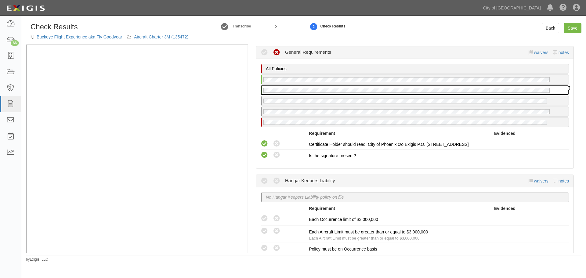
click at [341, 94] on div at bounding box center [415, 89] width 308 height 9
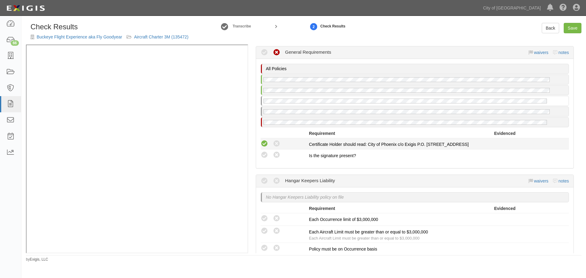
drag, startPoint x: 263, startPoint y: 141, endPoint x: 263, endPoint y: 147, distance: 6.1
click at [263, 143] on icon at bounding box center [265, 144] width 8 height 8
radio input "true"
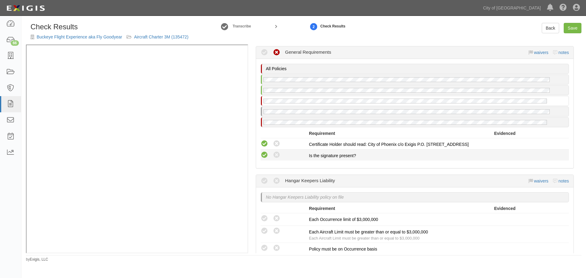
click at [261, 155] on icon at bounding box center [265, 155] width 8 height 8
radio input "true"
drag, startPoint x: 264, startPoint y: 144, endPoint x: 264, endPoint y: 150, distance: 6.1
click at [264, 145] on icon at bounding box center [265, 144] width 8 height 8
radio input "true"
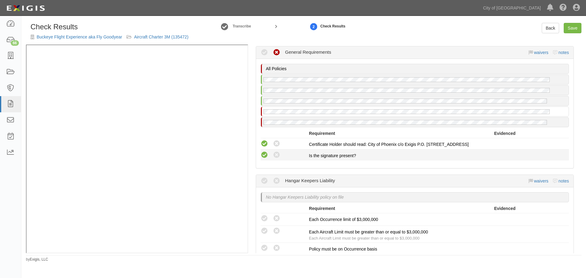
click at [263, 155] on icon at bounding box center [265, 155] width 8 height 8
radio input "true"
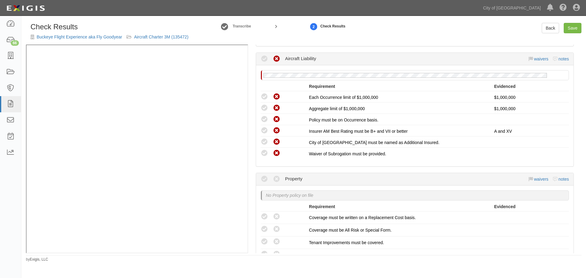
scroll to position [483, 0]
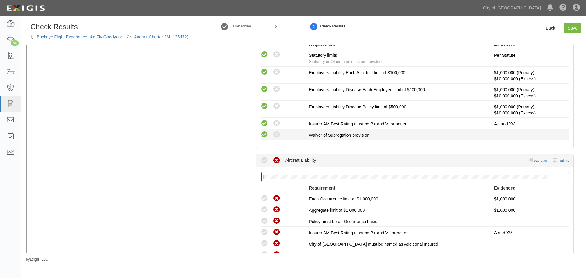
click at [265, 133] on icon at bounding box center [265, 135] width 8 height 8
radio input "true"
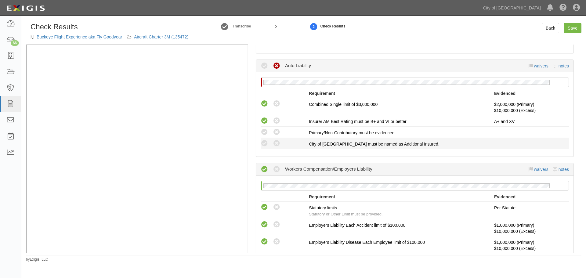
drag, startPoint x: 264, startPoint y: 145, endPoint x: 264, endPoint y: 139, distance: 6.1
click at [264, 144] on icon at bounding box center [265, 144] width 8 height 8
radio input "true"
click at [263, 132] on icon at bounding box center [265, 132] width 8 height 8
radio input "true"
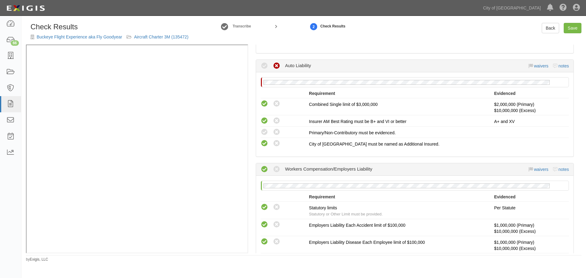
radio input "true"
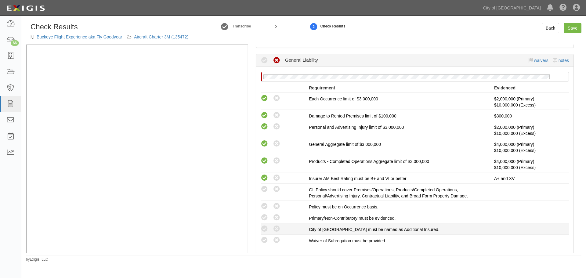
scroll to position [127, 0]
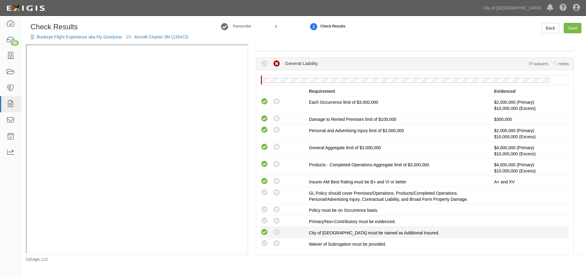
drag, startPoint x: 268, startPoint y: 241, endPoint x: 262, endPoint y: 231, distance: 11.1
click at [268, 240] on icon at bounding box center [265, 244] width 8 height 8
radio input "true"
click at [262, 229] on icon at bounding box center [265, 233] width 8 height 8
radio input "true"
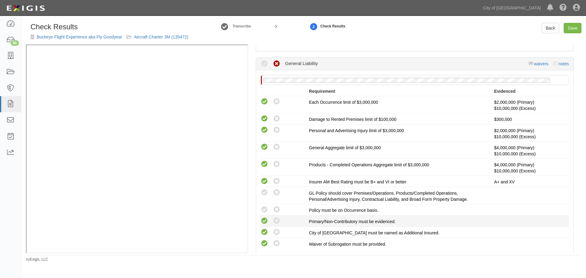
click at [266, 220] on icon at bounding box center [265, 221] width 8 height 8
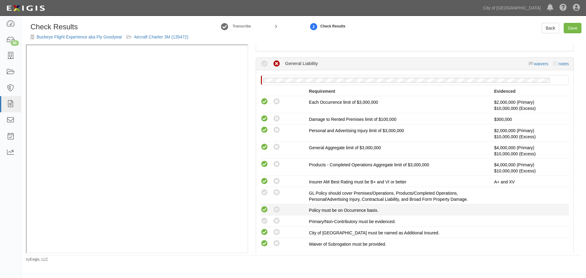
radio input "true"
click at [267, 208] on icon at bounding box center [265, 210] width 8 height 8
radio input "true"
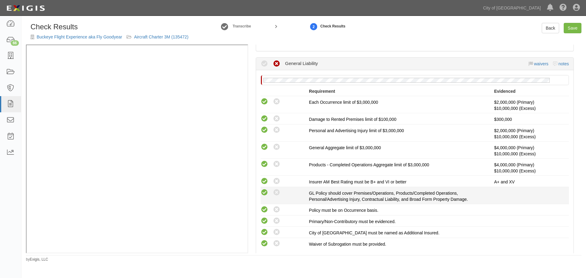
click at [266, 192] on icon at bounding box center [265, 193] width 8 height 8
radio input "true"
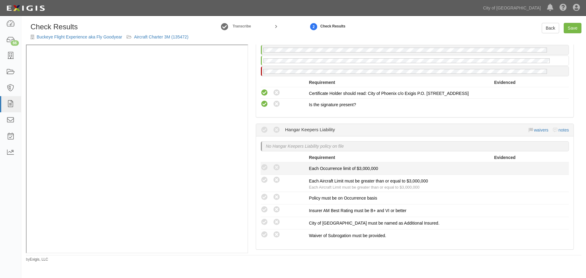
scroll to position [788, 0]
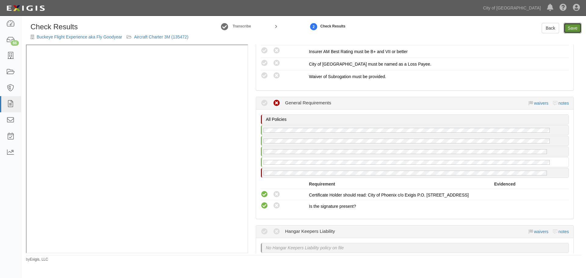
drag, startPoint x: 572, startPoint y: 25, endPoint x: 550, endPoint y: 42, distance: 27.2
click at [572, 26] on link "Save" at bounding box center [572, 28] width 18 height 10
radio input "true"
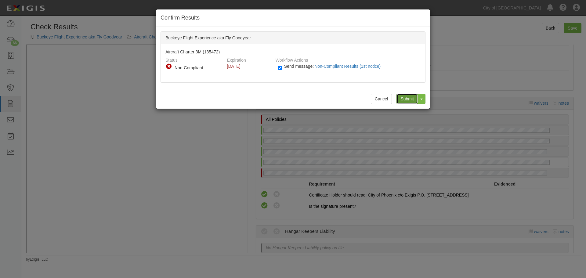
click at [411, 100] on input "Submit" at bounding box center [406, 99] width 21 height 10
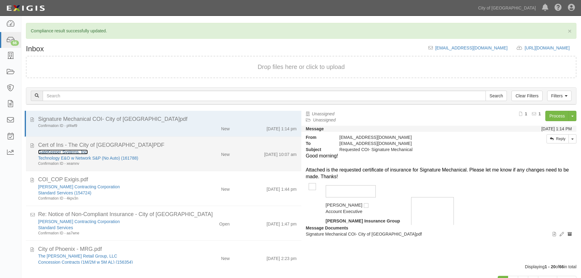
click at [57, 153] on link "GateKeeper Systems, Inc." at bounding box center [63, 151] width 50 height 5
click at [218, 146] on div "Cert of Ins - The City of [GEOGRAPHIC_DATA]PDF" at bounding box center [167, 145] width 259 height 8
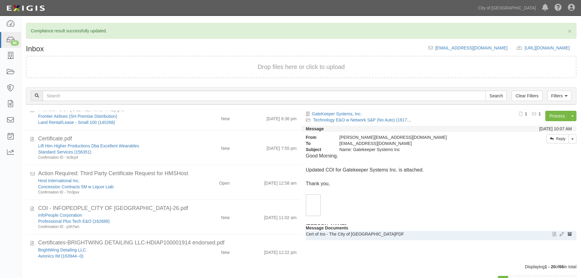
scroll to position [25, 0]
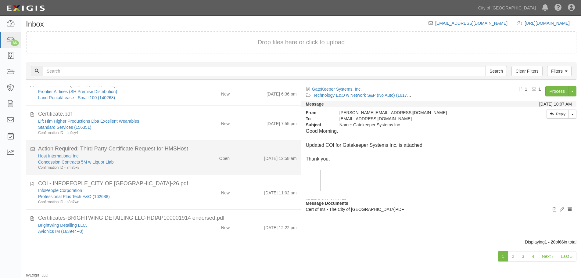
click at [129, 161] on div "Concession Contracts 5M w Liquor Liab" at bounding box center [111, 162] width 147 height 6
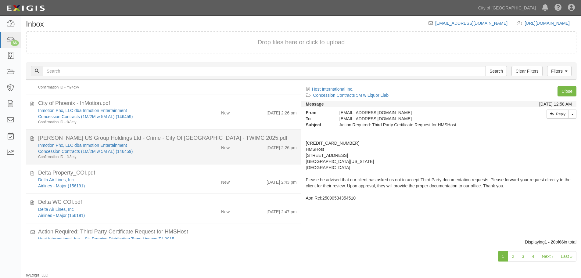
scroll to position [0, 0]
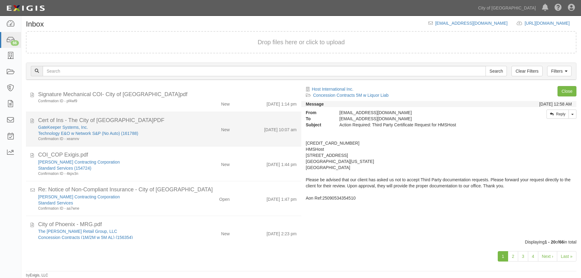
click at [194, 146] on li "Cert of Ins - The City of [GEOGRAPHIC_DATA]PDF GateKeeper Systems, Inc. Technol…" at bounding box center [163, 129] width 275 height 35
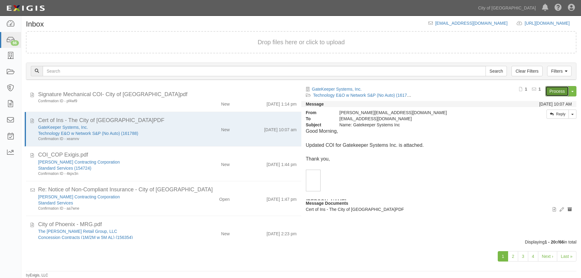
click at [558, 87] on link "Process" at bounding box center [556, 91] width 23 height 10
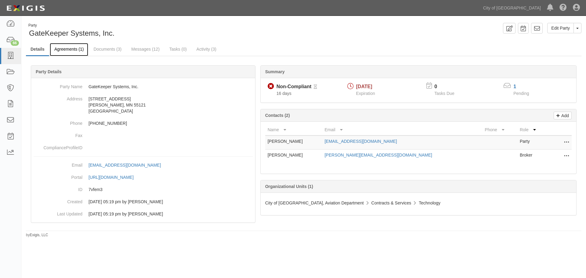
click at [74, 51] on link "Agreements (1)" at bounding box center [69, 49] width 38 height 13
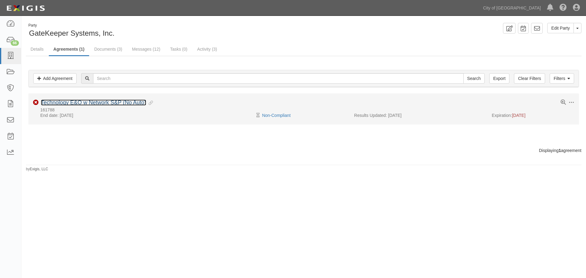
click at [70, 103] on link "Technology E&O w Network S&P (No Auto)" at bounding box center [93, 102] width 105 height 6
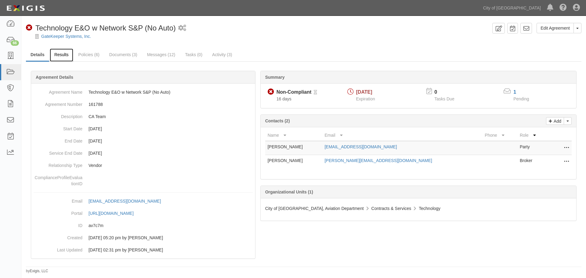
click at [55, 53] on link "Results" at bounding box center [61, 55] width 23 height 13
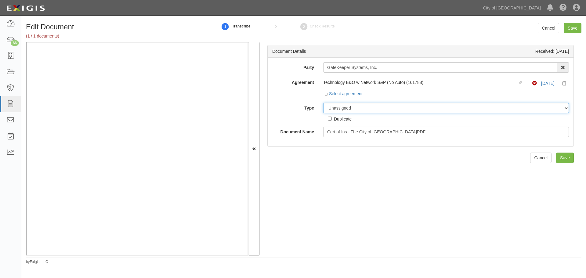
drag, startPoint x: 334, startPoint y: 109, endPoint x: 337, endPoint y: 112, distance: 4.1
click at [336, 111] on select "Unassigned Binder Cancellation Notice Certificate Contract Endorsement Insuranc…" at bounding box center [446, 108] width 246 height 10
select select "CertificateDetail"
click at [323, 103] on select "Unassigned Binder Cancellation Notice Certificate Contract Endorsement Insuranc…" at bounding box center [446, 108] width 246 height 10
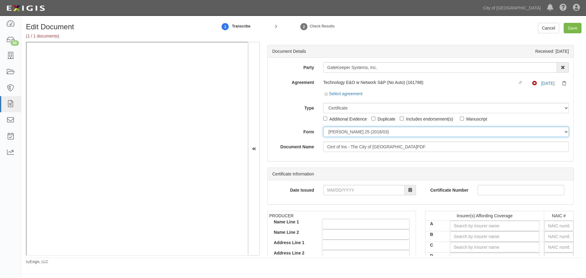
click at [340, 128] on select "ACORD 25 (2016/03) ACORD 101 ACORD 855 NY (2014/05) General" at bounding box center [446, 132] width 246 height 10
select select "GeneralFormDetail"
click at [323, 127] on select "ACORD 25 (2016/03) ACORD 101 ACORD 855 NY (2014/05) General" at bounding box center [446, 132] width 246 height 10
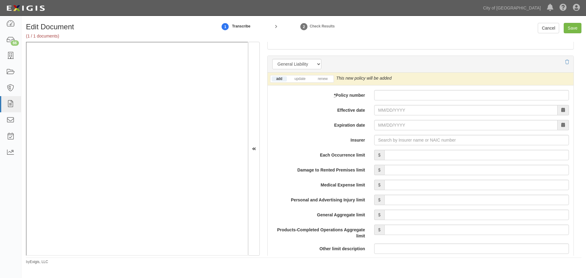
scroll to position [407, 0]
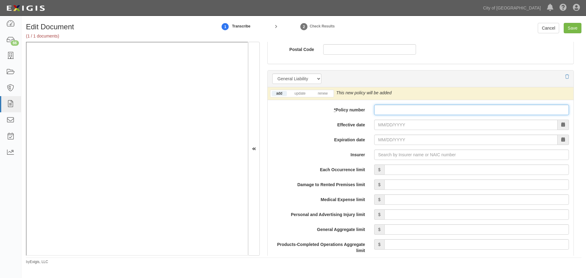
click at [406, 108] on input "* Policy number" at bounding box center [471, 110] width 195 height 10
paste input "MWC31039825"
type input "MWC31039825"
click at [326, 94] on link "renew" at bounding box center [322, 93] width 19 height 5
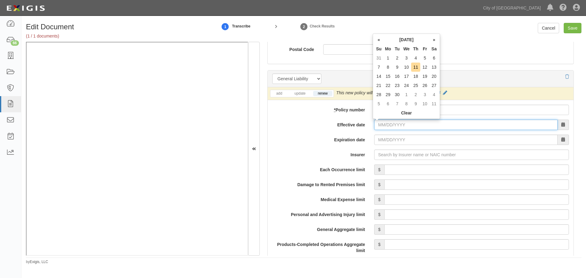
drag, startPoint x: 383, startPoint y: 126, endPoint x: 390, endPoint y: 128, distance: 7.0
click at [383, 126] on input "Effective date" at bounding box center [465, 125] width 183 height 10
type input "[DATE]"
type input "08/26/2026"
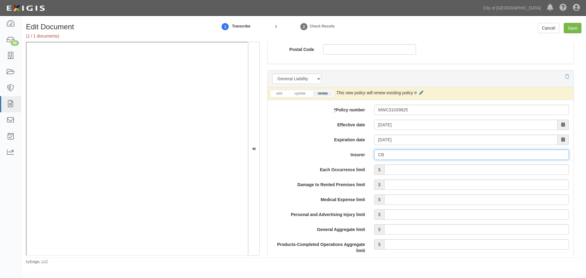
type input "C"
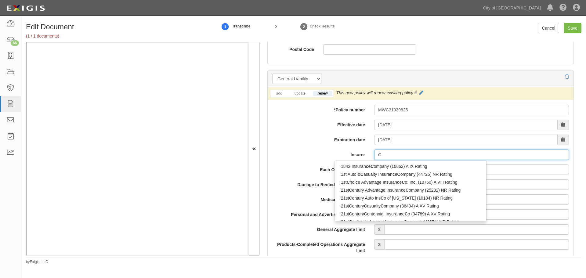
type input "CNA Insurance Company (Europe) S.A. (0) NR Rating"
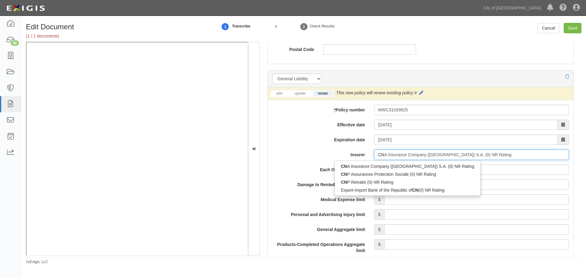
type input "CNA"
drag, startPoint x: 361, startPoint y: 162, endPoint x: 394, endPoint y: 168, distance: 34.5
click at [361, 163] on div "CNA Insurance Company (Europe) S.A. (0) NR Rating" at bounding box center [407, 166] width 145 height 8
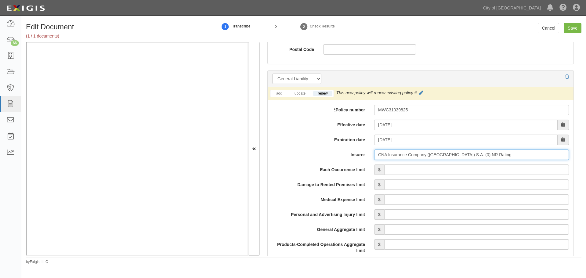
type input "CNA Insurance Company (Europe) S.A. (0) NR Rating"
click at [395, 169] on input "Each Occurrence limit" at bounding box center [476, 169] width 185 height 10
type input "2,000,000"
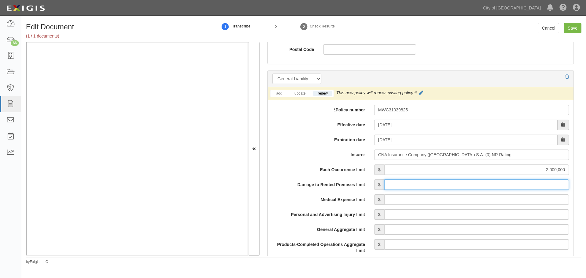
click at [403, 180] on input "Damage to Rented Premises limit" at bounding box center [476, 184] width 185 height 10
type input "1,000,000"
click at [391, 198] on input "Medical Expense limit" at bounding box center [476, 199] width 185 height 10
type input "15,000"
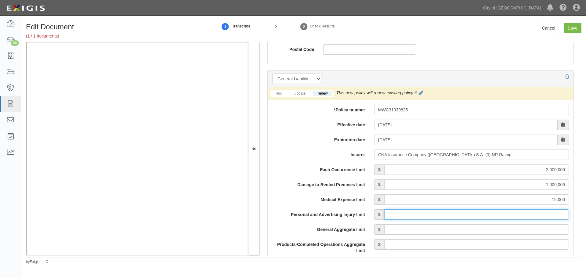
click at [395, 217] on input "Personal and Advertising Injury limit" at bounding box center [476, 214] width 185 height 10
type input "1"
type input "2,000,000"
click at [391, 232] on input "General Aggregate limit" at bounding box center [476, 229] width 185 height 10
type input "2,000,000"
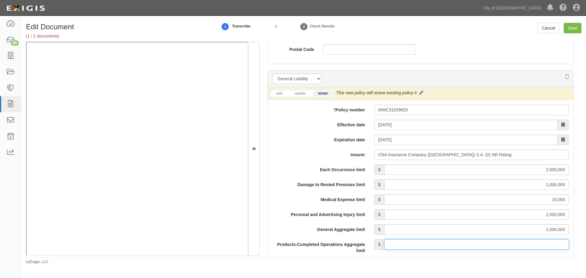
click at [422, 247] on input "Products-Completed Operations Aggregate limit" at bounding box center [476, 244] width 185 height 10
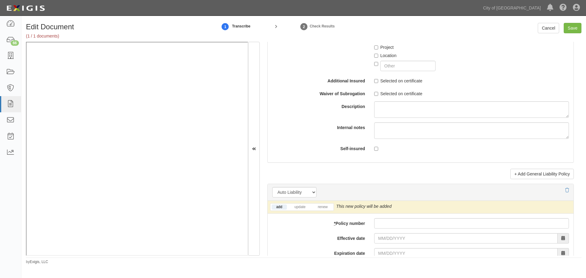
scroll to position [814, 0]
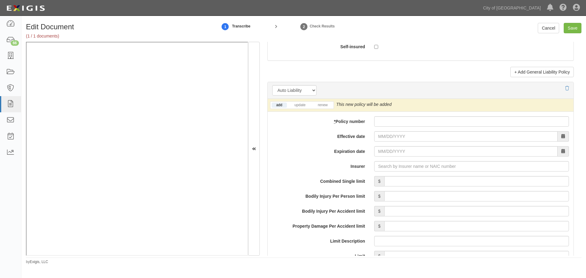
type input "2,000,000"
drag, startPoint x: 393, startPoint y: 126, endPoint x: 360, endPoint y: 121, distance: 33.6
click at [393, 126] on div "add update renew This new policy will be added This new policy will update exis…" at bounding box center [421, 261] width 306 height 324
click at [382, 119] on input "* Policy number" at bounding box center [471, 121] width 195 height 10
paste input "BUA 6081593138"
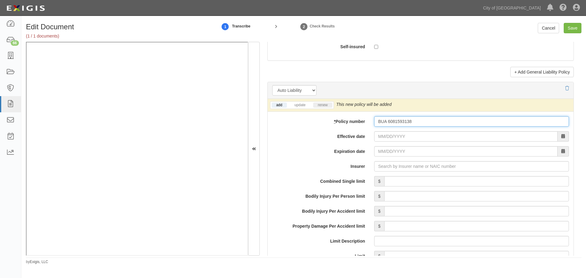
type input "BUA 6081593138"
click at [323, 106] on link "renew" at bounding box center [322, 105] width 19 height 5
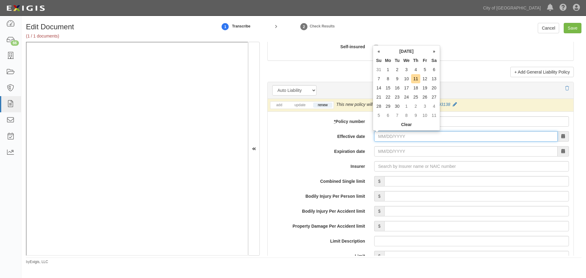
drag, startPoint x: 382, startPoint y: 134, endPoint x: 380, endPoint y: 136, distance: 3.5
click at [383, 134] on input "Effective date" at bounding box center [465, 136] width 183 height 10
type input "[DATE]"
type input "08/26/2026"
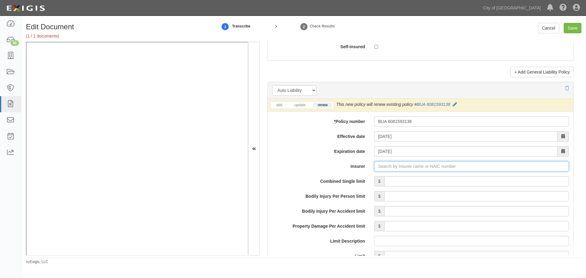
type input "C"
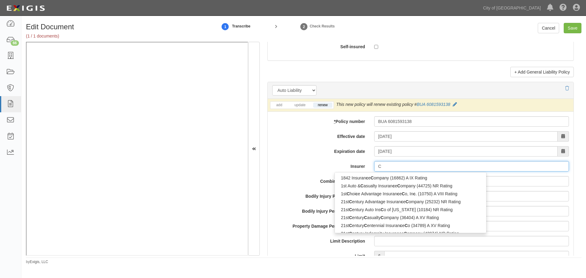
type input "CNA Insurance Company (Europe) S.A. (0) NR Rating"
type input "CNA"
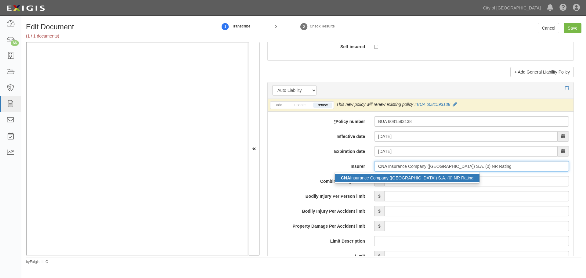
click at [428, 180] on div "CNA Insurance Company (Europe) S.A. (0) NR Rating" at bounding box center [407, 178] width 145 height 8
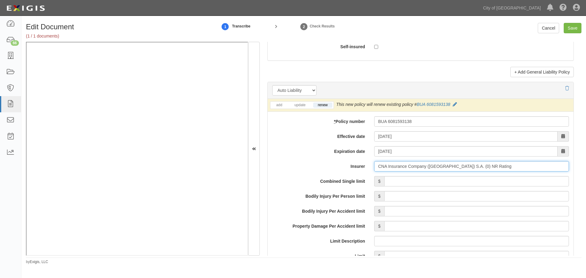
type input "CNA Insurance Company (Europe) S.A. (0) NR Rating"
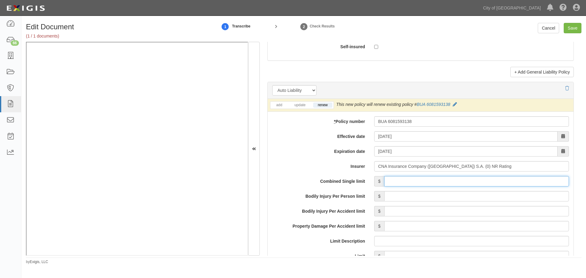
click at [427, 181] on input "Combined Single limit" at bounding box center [476, 181] width 185 height 10
type input "2,000,000"
click at [407, 195] on input "Bodily Injury Per Person limit" at bounding box center [476, 196] width 185 height 10
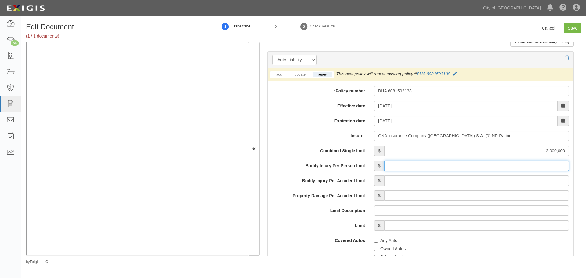
scroll to position [915, 0]
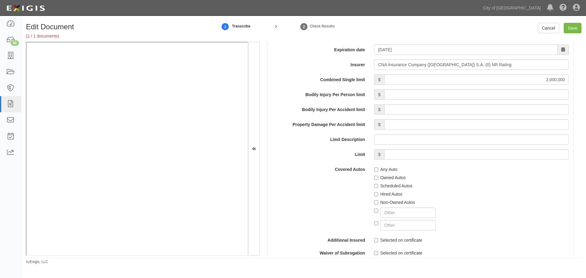
click at [385, 170] on label "Any Auto" at bounding box center [385, 169] width 23 height 6
click at [378, 170] on input "Any Auto" at bounding box center [376, 169] width 4 height 4
checkbox input "true"
click at [383, 202] on label "Non-Owned Autos" at bounding box center [394, 202] width 41 height 6
click at [378, 202] on input "Non-Owned Autos" at bounding box center [376, 202] width 4 height 4
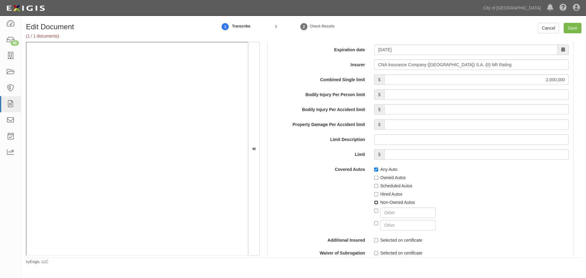
checkbox input "true"
click at [382, 196] on label "Hired Autos" at bounding box center [388, 194] width 28 height 6
click at [378, 196] on input "Hired Autos" at bounding box center [376, 194] width 4 height 4
checkbox input "true"
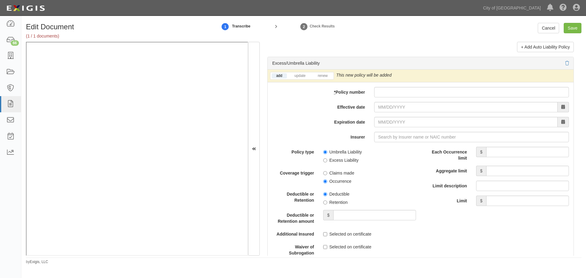
scroll to position [1169, 0]
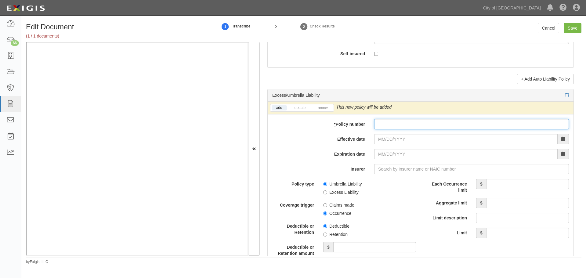
click at [378, 123] on input "* Policy number" at bounding box center [471, 124] width 195 height 10
paste input "CUE 6081593155"
type input "CUE 6081593155"
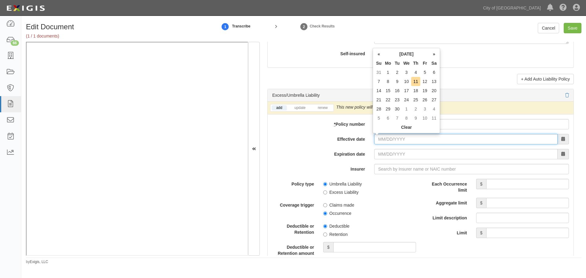
click at [379, 140] on input "Effective date" at bounding box center [465, 139] width 183 height 10
type input "08/26/0202"
type input "08/26/0203"
drag, startPoint x: 406, startPoint y: 139, endPoint x: 340, endPoint y: 147, distance: 67.0
click at [340, 147] on div "add update renew This new policy will be added This new policy will update exis…" at bounding box center [421, 236] width 306 height 269
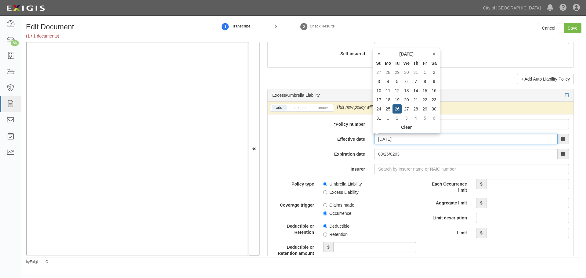
type input "08/26/2025"
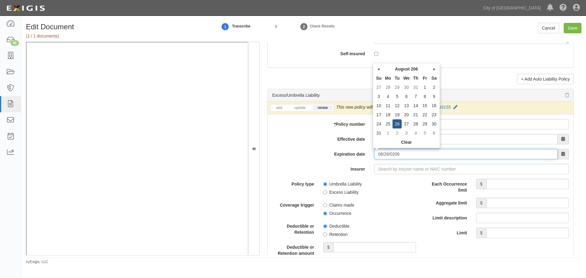
drag, startPoint x: 412, startPoint y: 157, endPoint x: 368, endPoint y: 160, distance: 44.0
click at [368, 160] on div "add update renew This new policy will be added This new policy will update exis…" at bounding box center [421, 236] width 306 height 269
type input "[DATE]"
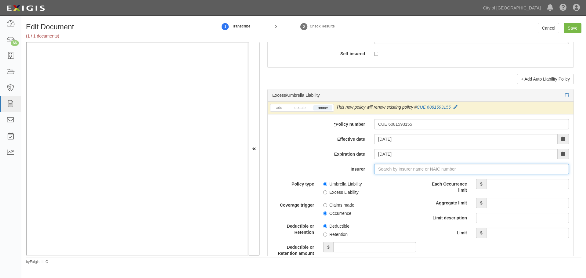
type input "C"
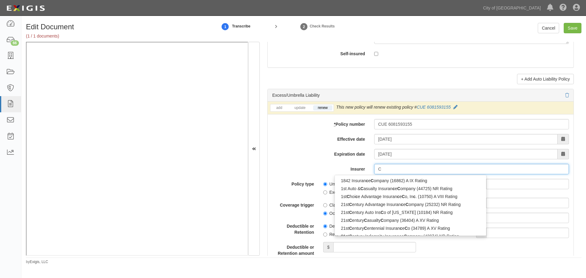
type input "CNA Insurance Company (Europe) S.A. (0) NR Rating"
type input "CN"
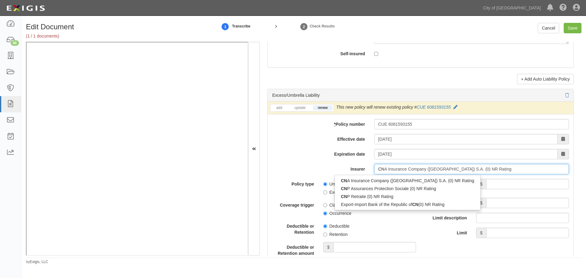
type input "CNS"
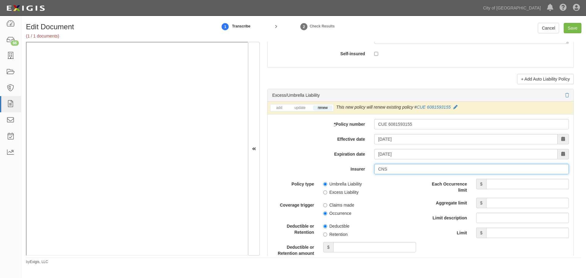
type input "CNA Insurance Company (Europe) S.A. (0) NR Rating"
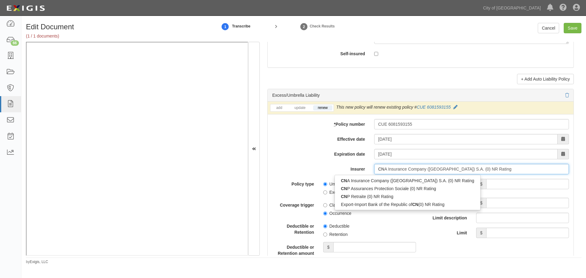
type input "CNA"
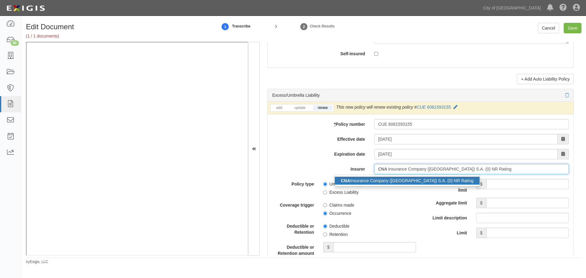
click at [380, 184] on div "CNA Insurance Company (Europe) S.A. (0) NR Rating" at bounding box center [407, 181] width 145 height 8
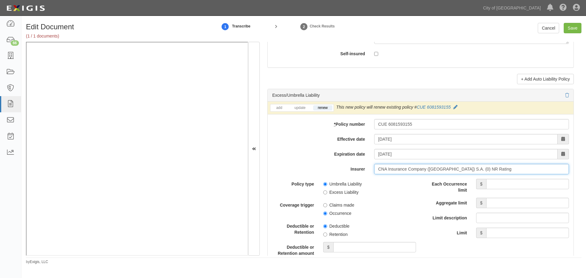
type input "CNA Insurance Company ([GEOGRAPHIC_DATA]) S.A. (0) NR Rating"
click at [500, 185] on input "Each Occurrence limit" at bounding box center [527, 184] width 83 height 10
type input "5,000,000"
click at [500, 207] on input "Aggregate limit" at bounding box center [527, 203] width 83 height 10
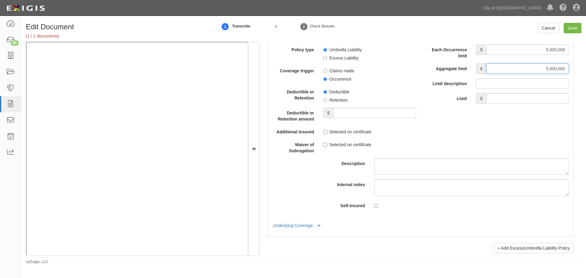
scroll to position [1424, 0]
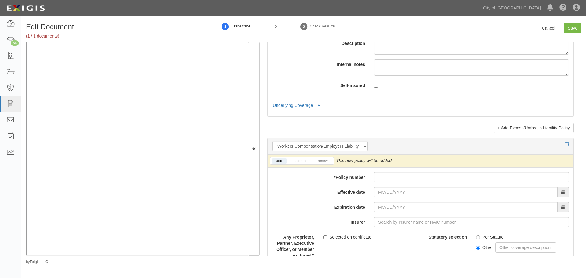
type input "5,000,000"
drag, startPoint x: 412, startPoint y: 177, endPoint x: 399, endPoint y: 180, distance: 12.7
click at [412, 177] on input "* Policy number" at bounding box center [471, 177] width 195 height 10
paste input "WC681593141"
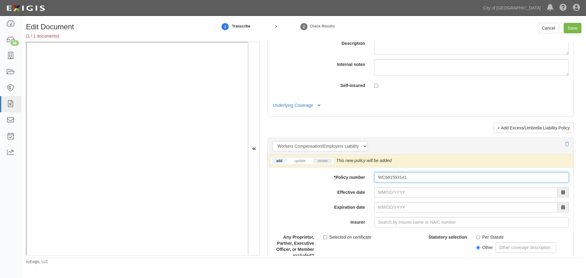
type input "WC681593141"
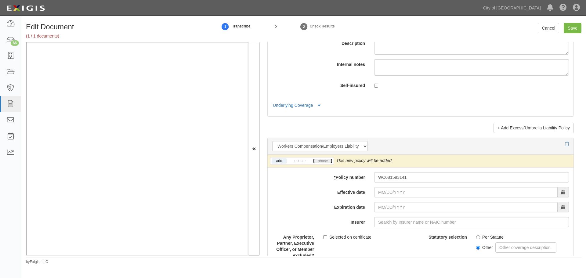
click at [330, 162] on link "renew" at bounding box center [322, 160] width 19 height 5
click at [370, 192] on div at bounding box center [471, 192] width 204 height 10
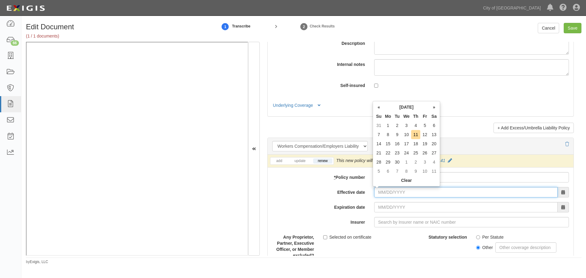
click at [375, 191] on input "Effective date" at bounding box center [465, 192] width 183 height 10
type input "08/26/0202"
type input "08/26/0203"
drag, startPoint x: 405, startPoint y: 196, endPoint x: 350, endPoint y: 191, distance: 55.5
click at [350, 191] on div "Effective date 08/26/0202" at bounding box center [421, 192] width 306 height 10
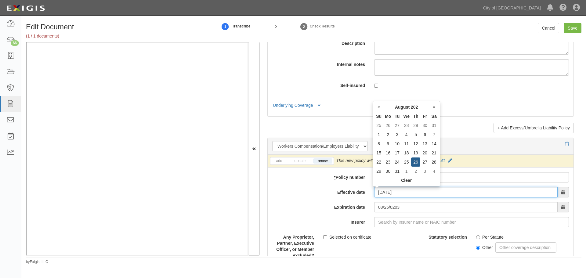
type input "[DATE]"
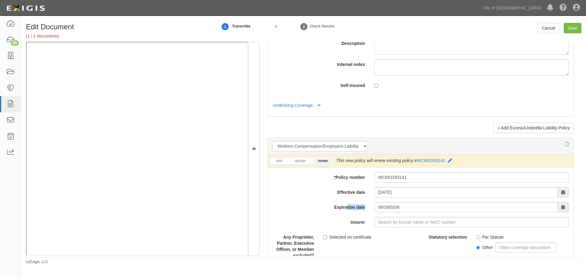
drag, startPoint x: 423, startPoint y: 201, endPoint x: 348, endPoint y: 206, distance: 74.6
click at [348, 206] on div "add update renew This new policy will be added This new policy will update exis…" at bounding box center [421, 268] width 306 height 226
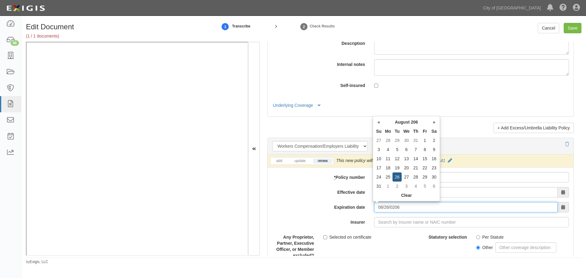
drag, startPoint x: 398, startPoint y: 205, endPoint x: 335, endPoint y: 195, distance: 63.6
click at [335, 195] on div "add update renew This new policy will be added This new policy will update exis…" at bounding box center [421, 268] width 306 height 226
type input "[DATE]"
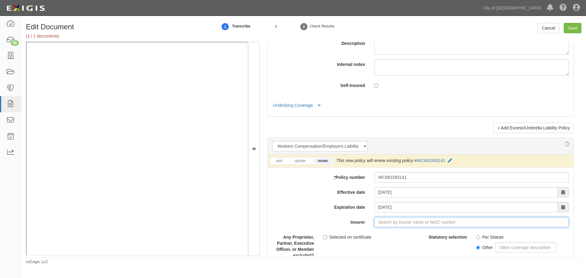
type input "C"
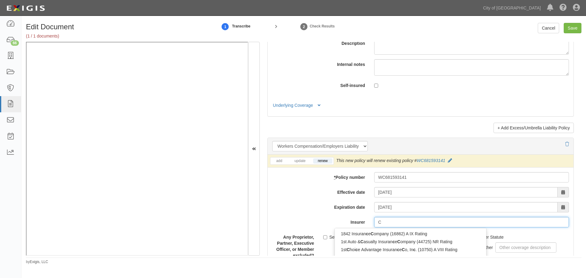
type input "CNA Insurance Company ([GEOGRAPHIC_DATA]) S.A. (0) NR Rating"
type input "CNA"
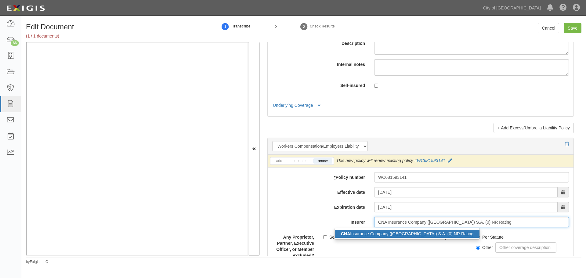
click at [363, 235] on div "CNA Insurance Company (Europe) S.A. (0) NR Rating" at bounding box center [407, 234] width 145 height 8
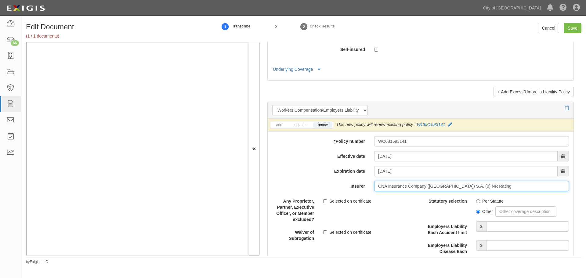
scroll to position [1474, 0]
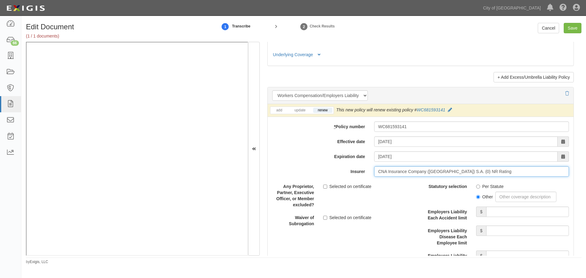
type input "CNA Insurance Company ([GEOGRAPHIC_DATA]) S.A. (0) NR Rating"
click at [483, 189] on label "Per Statute" at bounding box center [489, 186] width 27 height 6
click at [480, 189] on input "Per Statute" at bounding box center [478, 187] width 4 height 4
radio input "true"
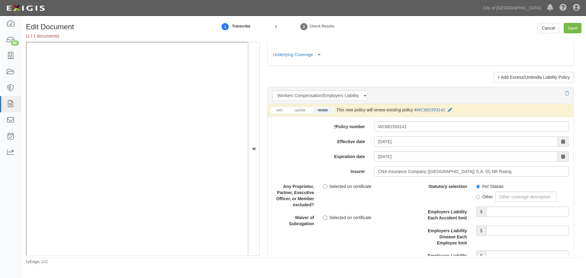
click at [493, 206] on div "Statutory selection Per Statute Other Employers Liability Each Accident limit $…" at bounding box center [497, 223] width 144 height 84
click at [493, 210] on input "Employers Liability Each Accident limit" at bounding box center [527, 212] width 83 height 10
type input "1,000,000"
click at [522, 228] on input "Employers Liability Disease Each Employee limit" at bounding box center [527, 230] width 83 height 10
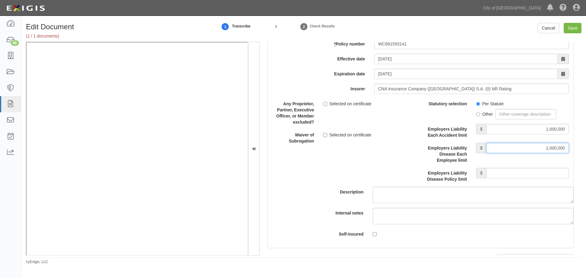
scroll to position [1576, 0]
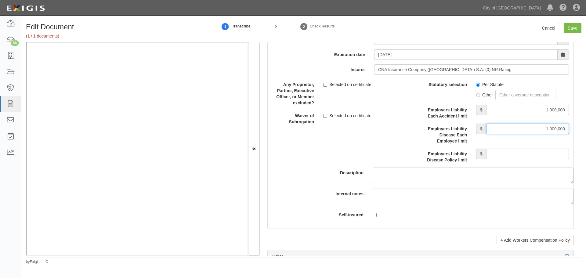
type input "1,000,000"
click at [519, 157] on input "Employers Liability Disease Policy limit" at bounding box center [527, 154] width 83 height 10
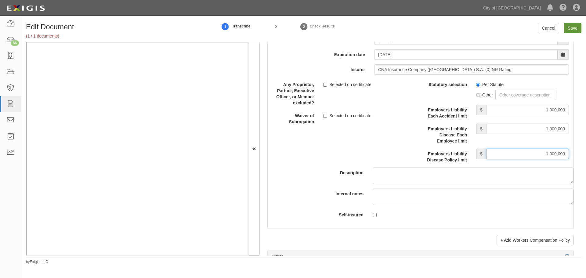
type input "1,000,000"
click at [575, 28] on input "Save" at bounding box center [572, 28] width 18 height 10
type input "2000000"
type input "1000000"
type input "15000"
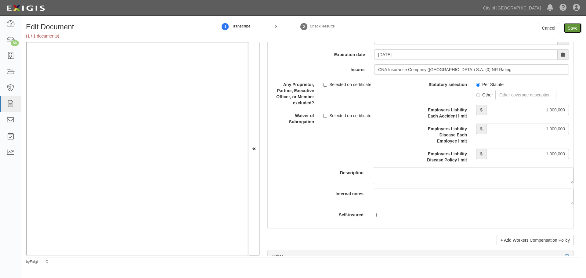
type input "2000000"
type input "5000000"
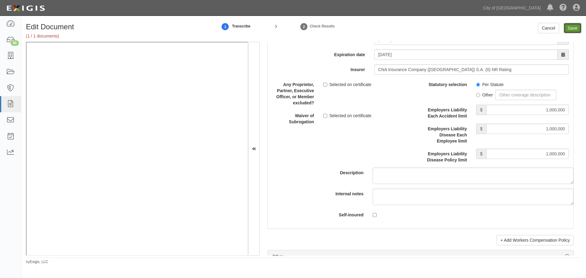
type input "5000000"
type input "1000000"
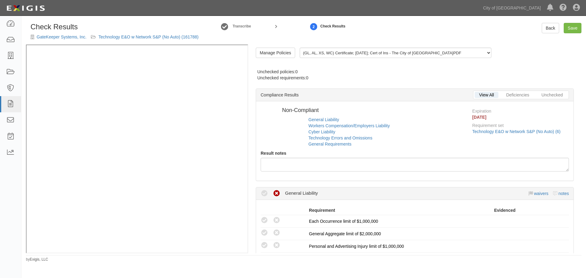
radio input "true"
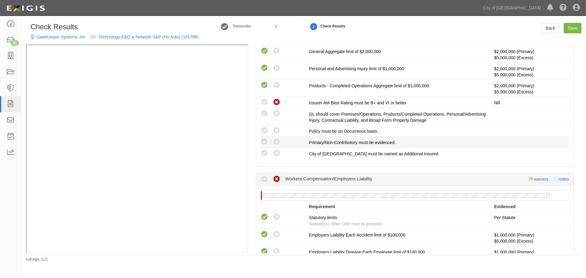
scroll to position [178, 0]
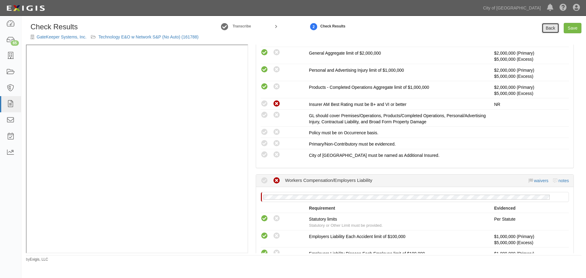
click at [556, 28] on link "Back" at bounding box center [550, 28] width 17 height 10
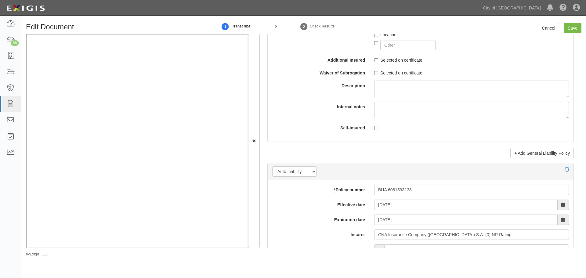
scroll to position [814, 0]
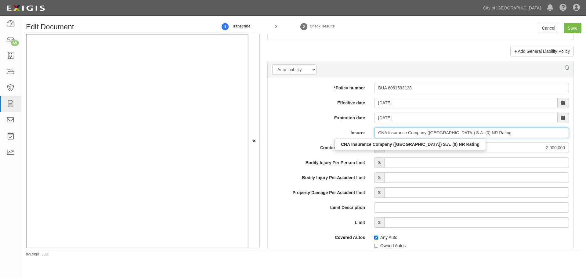
drag, startPoint x: 490, startPoint y: 134, endPoint x: 356, endPoint y: 134, distance: 133.3
click at [357, 134] on div "Insurer CNA Insurance Company ([GEOGRAPHIC_DATA]) S.A. (0) NR Rating CNA Insura…" at bounding box center [421, 133] width 306 height 10
type input "21st Century Advantage Insurance Company (25232) NR Rating"
type input "2"
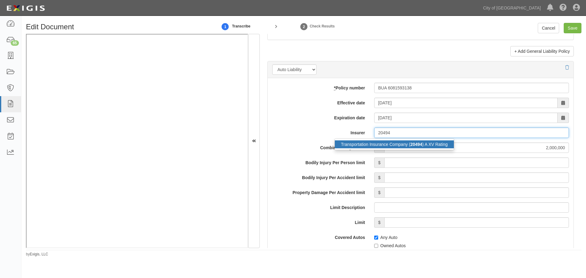
click at [396, 147] on div "Transportation Insurance Company ( 20494 ) A XV Rating" at bounding box center [394, 144] width 119 height 8
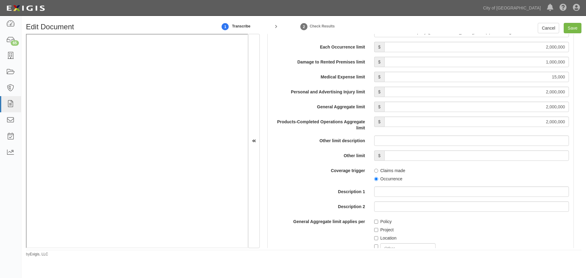
scroll to position [407, 0]
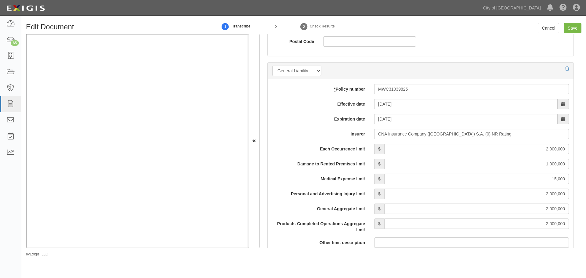
type input "Transportation Insurance Company (20494) A XV Rating"
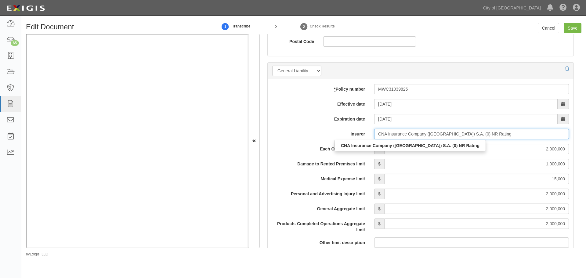
drag, startPoint x: 486, startPoint y: 137, endPoint x: 355, endPoint y: 132, distance: 131.3
click at [357, 132] on div "Insurer CNA Insurance Company ([GEOGRAPHIC_DATA]) S.A. (0) NR Rating CNA Insura…" at bounding box center [421, 134] width 306 height 10
type input "21st Century Advantage Insurance Company (25232) NR Rating"
type input "2"
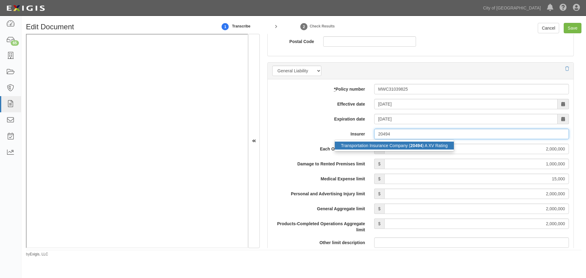
click at [352, 148] on div "Transportation Insurance Company ( 20494 ) A XV Rating" at bounding box center [394, 146] width 119 height 8
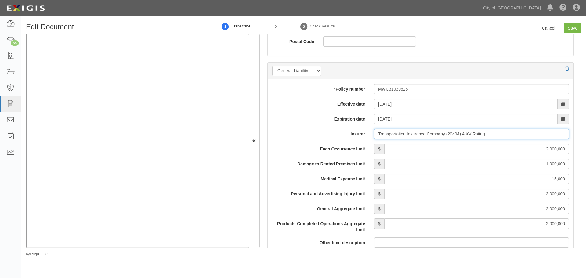
drag, startPoint x: 489, startPoint y: 135, endPoint x: 313, endPoint y: 159, distance: 177.6
click at [322, 157] on div "* Policy number MWC31039825 Effective date 08/26/2025 Expiration date 08/26/202…" at bounding box center [421, 262] width 306 height 367
type input "C"
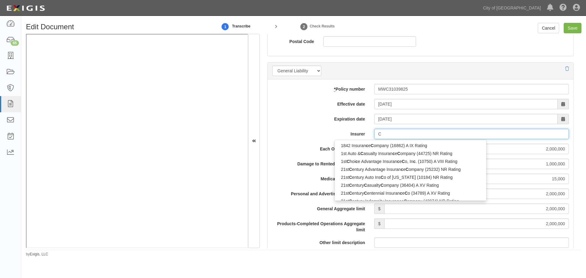
type input "CNA Insurance Company (Europe) S.A. (0) NR Rating"
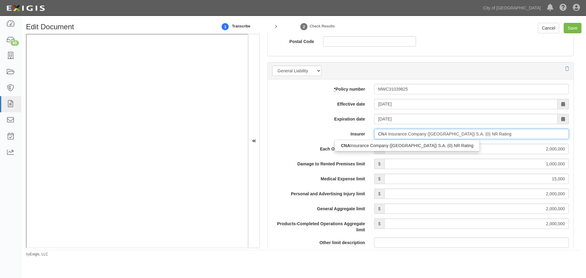
type input "CNA"
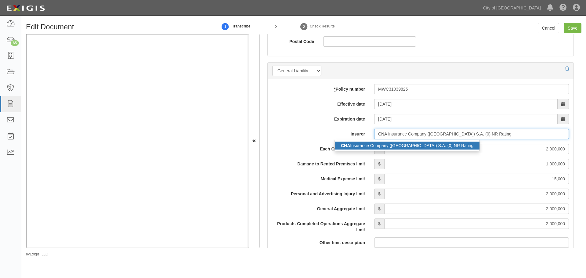
click at [347, 148] on strong "CNA" at bounding box center [345, 145] width 9 height 5
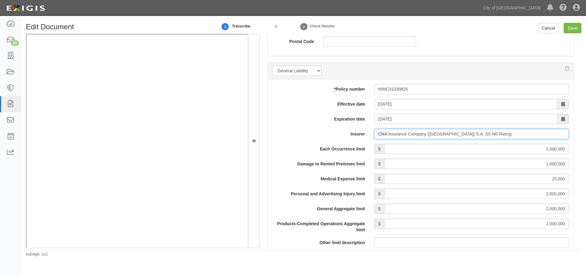
type input "CNA Insurance Company (Europe) S.A. (0) NR Rating"
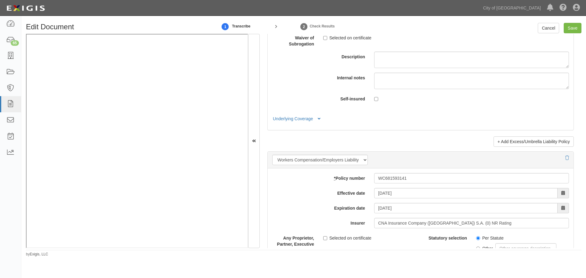
scroll to position [1474, 0]
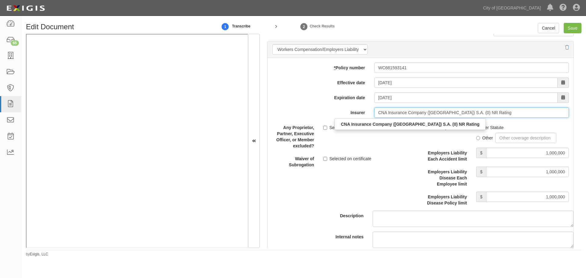
drag, startPoint x: 455, startPoint y: 113, endPoint x: 292, endPoint y: 112, distance: 163.5
click at [292, 112] on div "Insurer CNA Insurance Company (Europe) S.A. (0) NR Rating CNA Insurance Company…" at bounding box center [421, 112] width 306 height 10
type input "21st Century Advantage Insurance Company (25232) NR Rating"
type input "2"
click at [355, 122] on div "Transportation Insurance Company ( 20494 ) A XV Rating" at bounding box center [394, 124] width 119 height 8
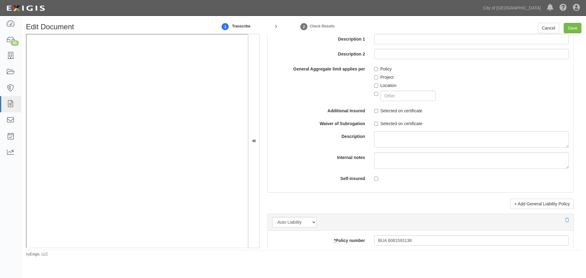
scroll to position [407, 0]
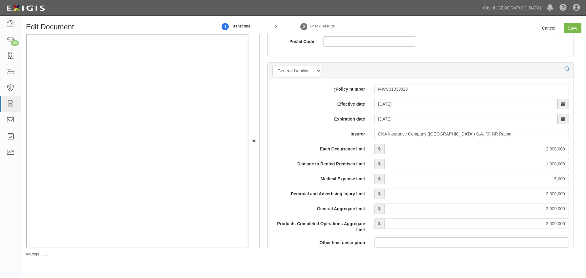
type input "Transportation Insurance Company (20494) A XV Rating"
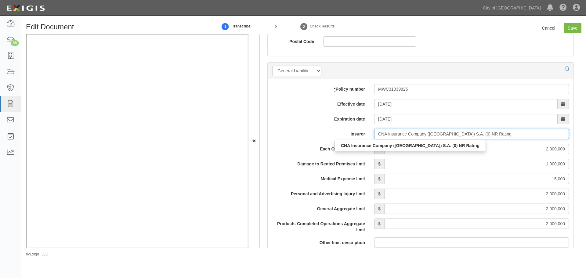
drag, startPoint x: 406, startPoint y: 138, endPoint x: 316, endPoint y: 142, distance: 90.4
click at [336, 152] on div "* Policy number MWC31039825 Effective date 08/26/2025 Expiration date 08/26/202…" at bounding box center [421, 262] width 306 height 367
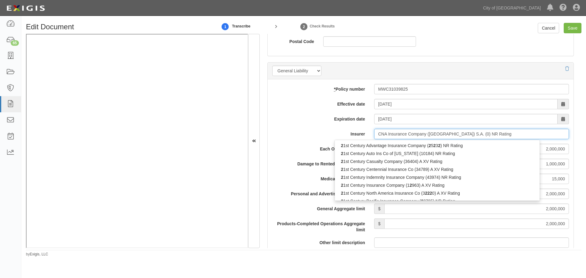
type input "21st Century Advantage Insurance Company (25232) NR Rating"
type input "2"
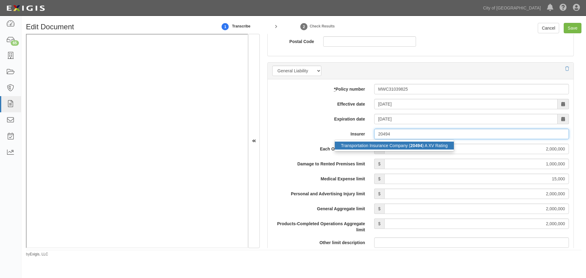
click at [362, 149] on div "Transportation Insurance Company ( 20494 ) A XV Rating" at bounding box center [394, 146] width 119 height 8
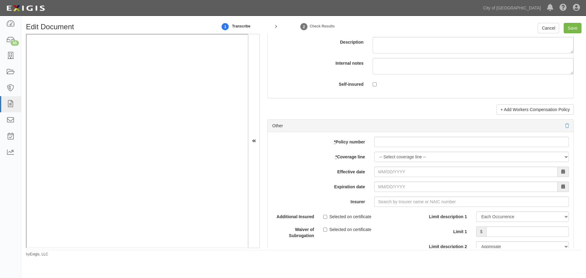
scroll to position [1678, 0]
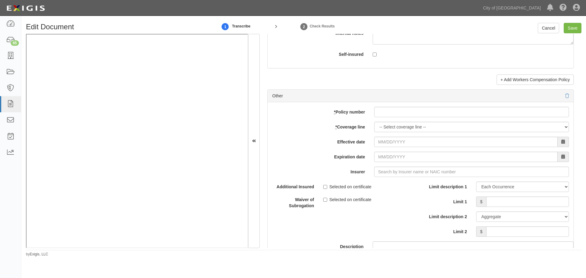
type input "Transportation Insurance Company (20494) A XV Rating"
drag, startPoint x: 407, startPoint y: 110, endPoint x: 403, endPoint y: 115, distance: 5.8
click at [405, 112] on input "* Policy number" at bounding box center [471, 112] width 195 height 10
paste input "6081593124"
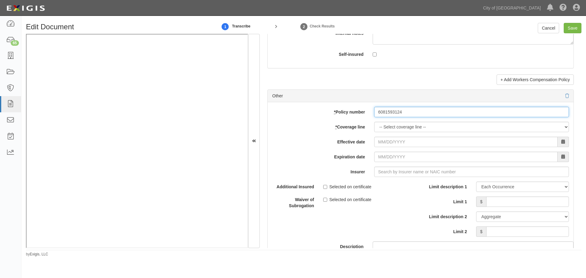
type input "6081593124"
drag, startPoint x: 387, startPoint y: 126, endPoint x: 384, endPoint y: 127, distance: 3.3
click at [387, 126] on select "-- Select coverage line -- Asbestos Abatement Auto Physical Damage Boiler & Mac…" at bounding box center [471, 127] width 195 height 10
select select "17"
click at [374, 132] on select "-- Select coverage line -- Asbestos Abatement Auto Physical Damage Boiler & Mac…" at bounding box center [471, 127] width 195 height 10
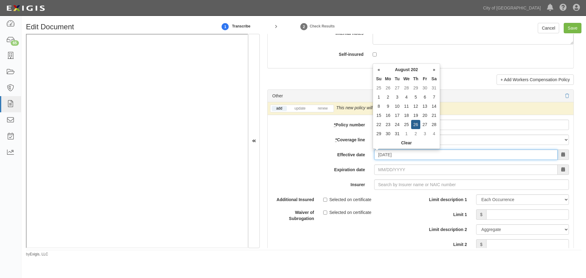
type input "[DATE]"
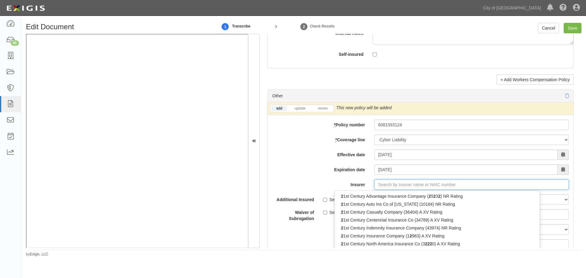
type input "21st Century Advantage Insurance Company (25232) NR Rating"
type input "2"
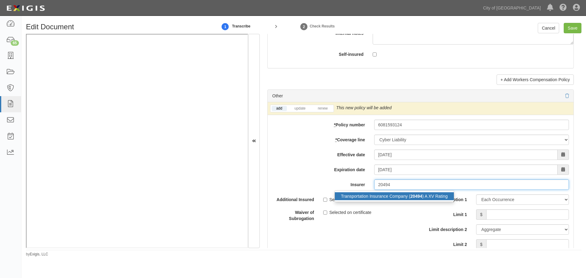
click at [409, 200] on div "Transportation Insurance Company ( 20494 ) A XV Rating" at bounding box center [394, 196] width 119 height 8
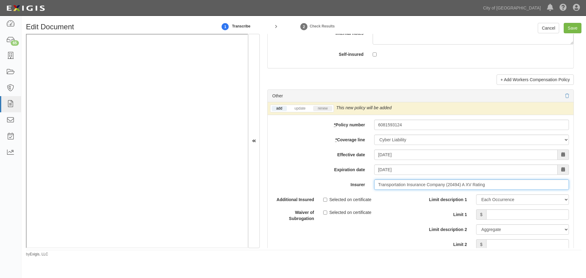
type input "Transportation Insurance Company (20494) A XV Rating"
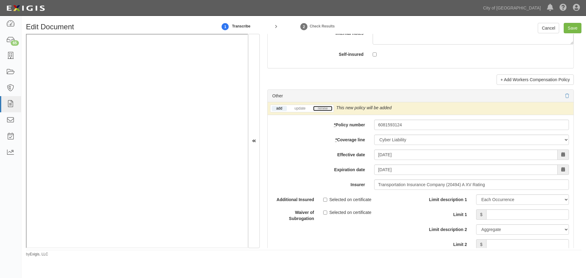
click at [331, 110] on link "renew" at bounding box center [322, 108] width 19 height 5
click at [515, 211] on input "Limit 1" at bounding box center [527, 214] width 83 height 10
type input "2,000,000"
click at [537, 233] on select "Limit Each Occurrence Each Claim Aggregate Deductible Self-Insured Retention Pe…" at bounding box center [522, 229] width 93 height 10
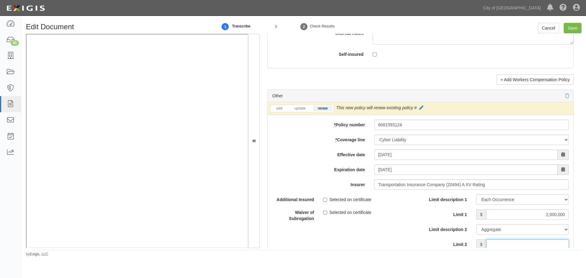
click at [537, 242] on input "Limit 2" at bounding box center [527, 244] width 83 height 10
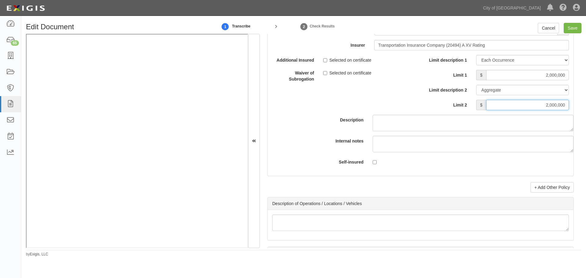
scroll to position [1830, 0]
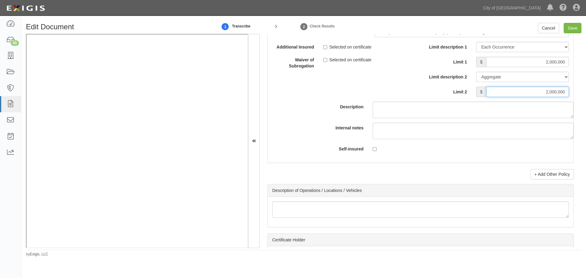
type input "2,000,000"
click at [548, 167] on div "Other add update renew This new policy will be added This new policy will updat…" at bounding box center [420, 58] width 306 height 243
click at [537, 177] on link "+ Add Other Policy" at bounding box center [551, 174] width 43 height 10
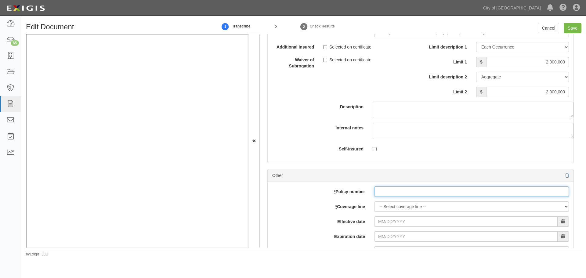
click at [384, 190] on input "* Policy number" at bounding box center [471, 191] width 195 height 10
paste input "6081593124"
type input "6081593124"
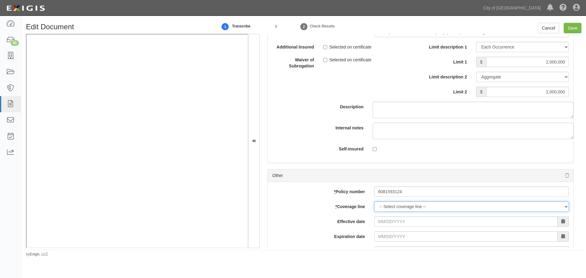
click at [381, 204] on select "-- Select coverage line -- Asbestos Abatement Auto Physical Damage Boiler & Mac…" at bounding box center [471, 206] width 195 height 10
select select "91"
click at [374, 212] on select "-- Select coverage line -- Asbestos Abatement Auto Physical Damage Boiler & Mac…" at bounding box center [471, 206] width 195 height 10
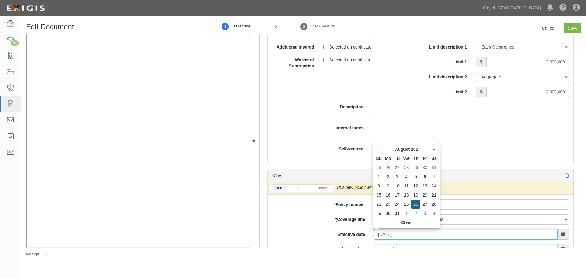
type input "[DATE]"
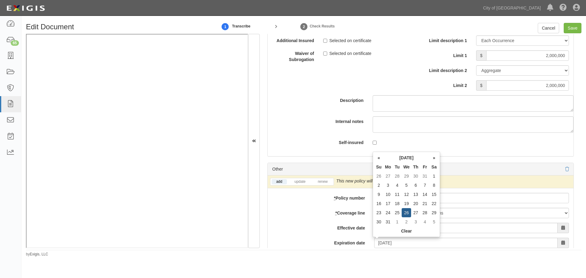
scroll to position [1954, 0]
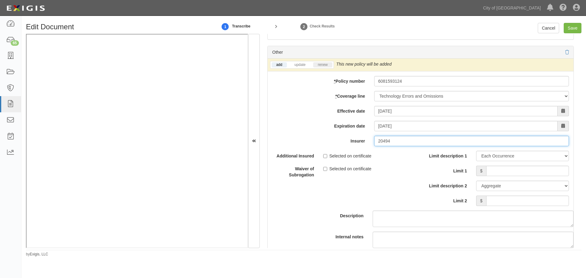
type input "20494"
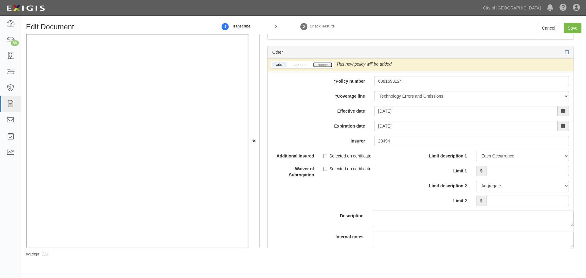
click at [323, 64] on link "renew" at bounding box center [322, 64] width 19 height 5
click at [513, 171] on input "Limit 1" at bounding box center [527, 171] width 83 height 10
type input "2000000"
click at [504, 204] on input "Limit 2" at bounding box center [527, 201] width 83 height 10
type input "2000000"
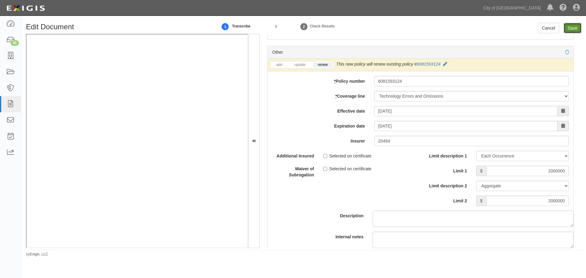
click at [568, 30] on input "Save" at bounding box center [572, 28] width 18 height 10
type input "2000000"
type input "1000000"
type input "15000"
type input "2000000"
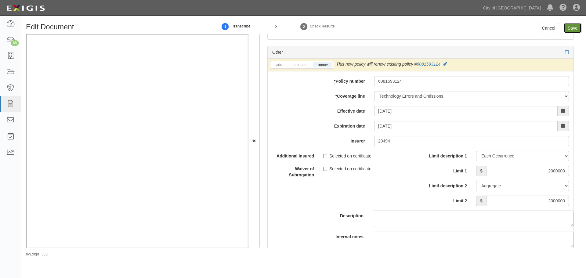
type input "2000000"
type input "5000000"
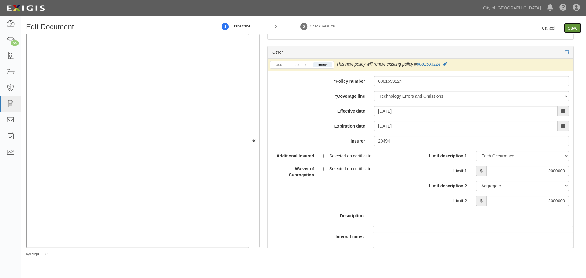
type input "1000000"
type input "2000000"
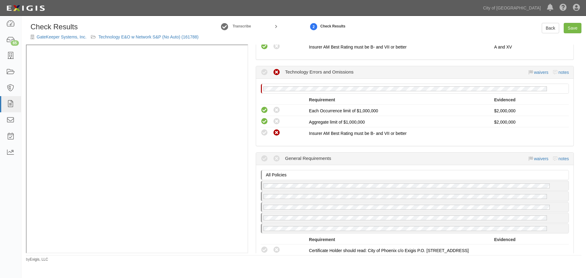
scroll to position [509, 0]
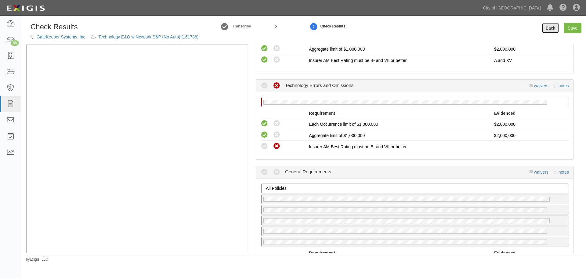
click at [555, 29] on link "Back" at bounding box center [550, 28] width 17 height 10
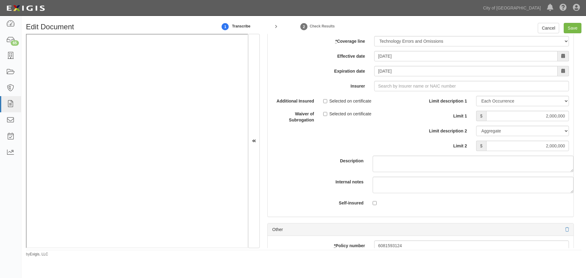
scroll to position [1711, 0]
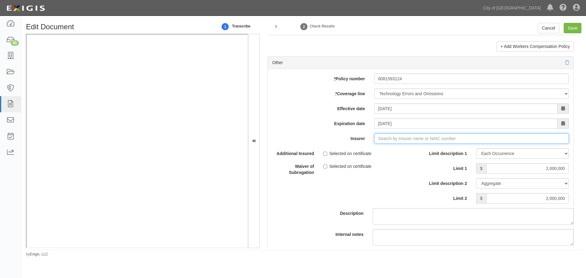
click at [402, 141] on input "Insurer" at bounding box center [471, 138] width 195 height 10
type input "21st Century Advantage Insurance Company (25232) NR Rating"
type input "2"
drag, startPoint x: 392, startPoint y: 152, endPoint x: 420, endPoint y: 137, distance: 32.3
click at [392, 152] on div "Transportation Insurance Company ( 20494 ) A XV Rating" at bounding box center [394, 150] width 119 height 8
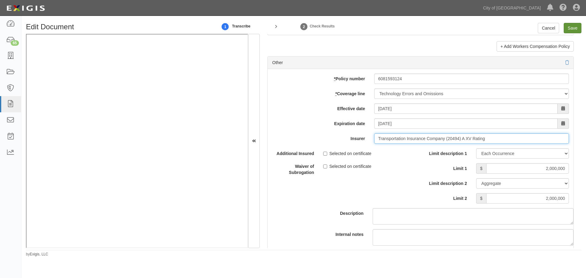
type input "Transportation Insurance Company (20494) A XV Rating"
click at [571, 29] on input "Save" at bounding box center [572, 28] width 18 height 10
type input "2000000"
type input "1000000"
type input "15000"
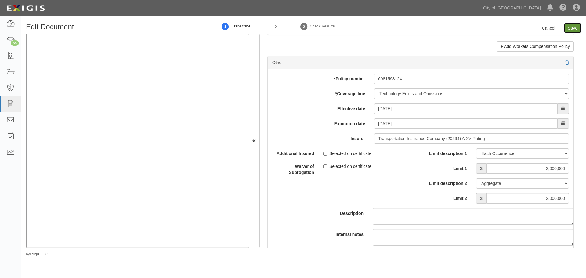
type input "2000000"
type input "5000000"
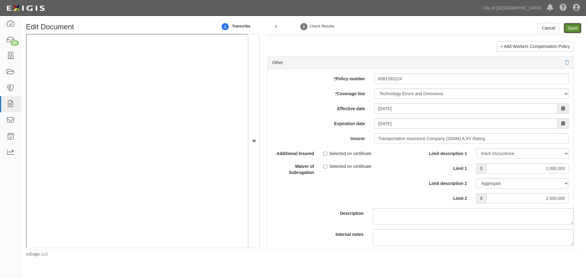
type input "5000000"
type input "1000000"
type input "2000000"
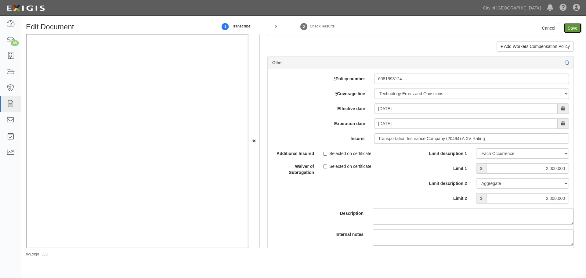
type input "2000000"
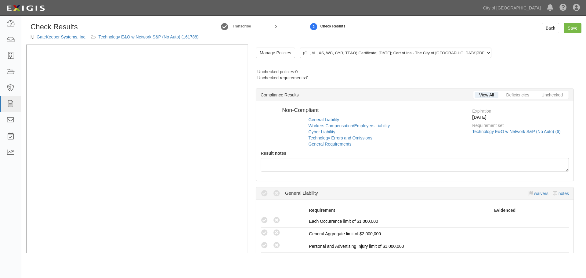
radio input "true"
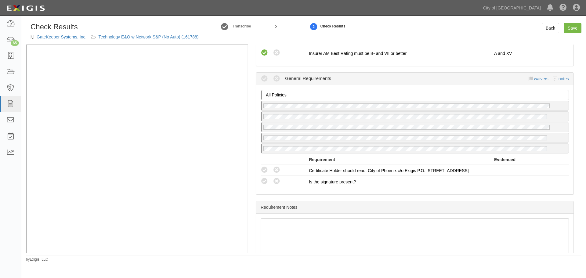
scroll to position [631, 0]
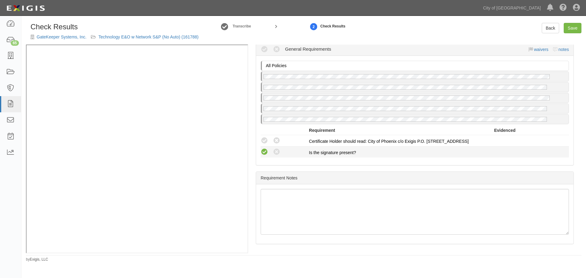
drag, startPoint x: 263, startPoint y: 154, endPoint x: 263, endPoint y: 148, distance: 6.4
click at [263, 153] on icon at bounding box center [265, 152] width 8 height 8
radio input "true"
click at [264, 142] on icon at bounding box center [265, 141] width 8 height 8
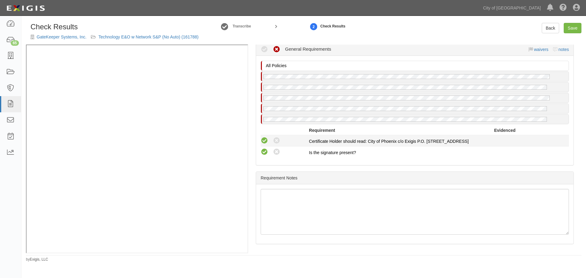
radio input "true"
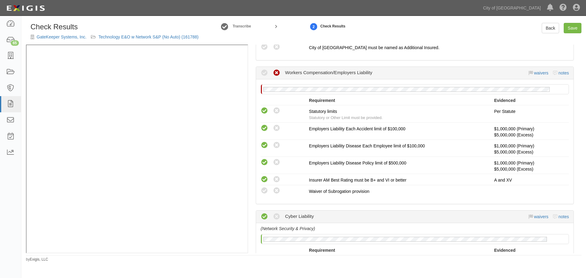
scroll to position [275, 0]
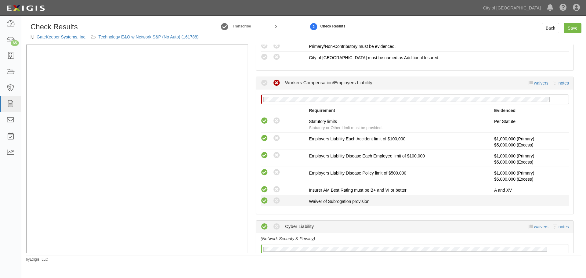
click at [266, 203] on icon at bounding box center [265, 201] width 8 height 8
radio input "true"
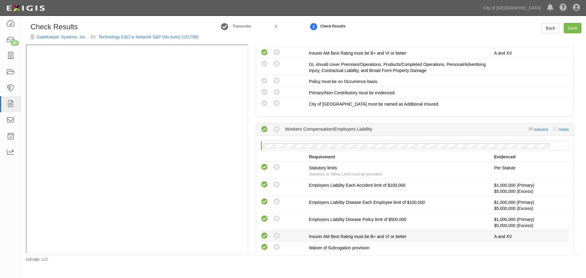
scroll to position [174, 0]
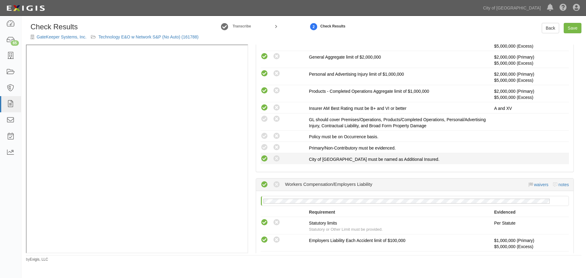
click at [263, 160] on icon at bounding box center [265, 159] width 8 height 8
radio input "true"
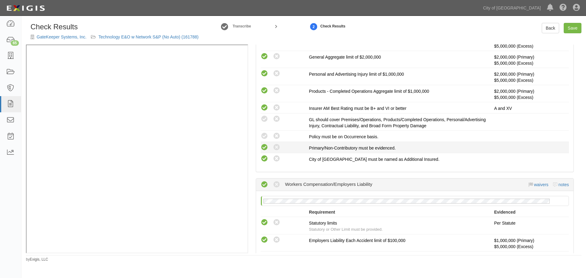
click at [264, 149] on icon at bounding box center [265, 148] width 8 height 8
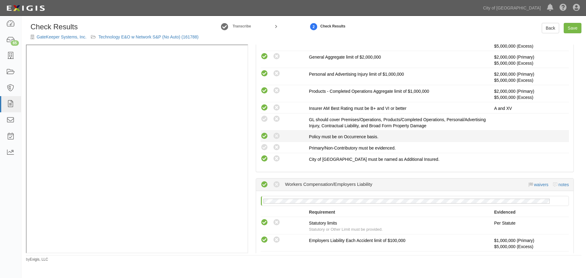
radio input "true"
click at [265, 138] on icon at bounding box center [265, 136] width 8 height 8
radio input "true"
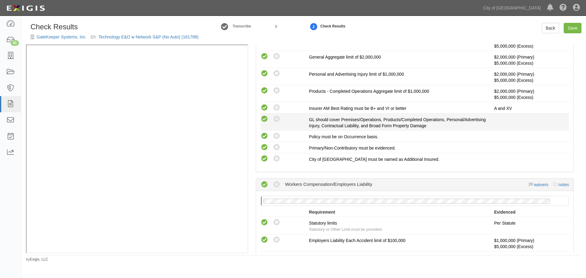
click at [261, 119] on icon at bounding box center [265, 119] width 8 height 8
radio input "true"
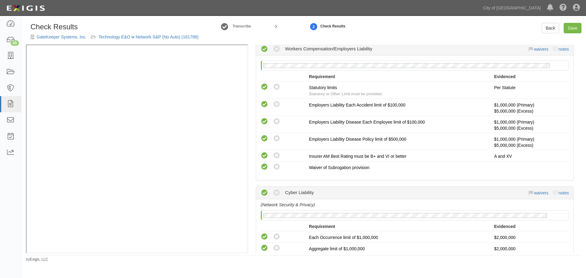
scroll to position [225, 0]
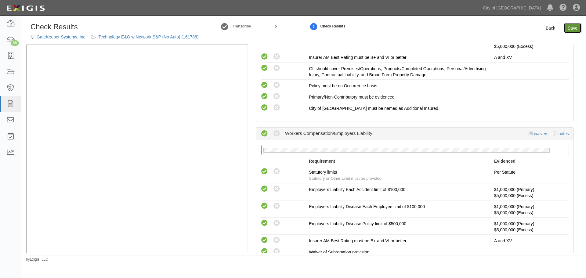
click at [566, 28] on link "Save" at bounding box center [572, 28] width 18 height 10
radio input "true"
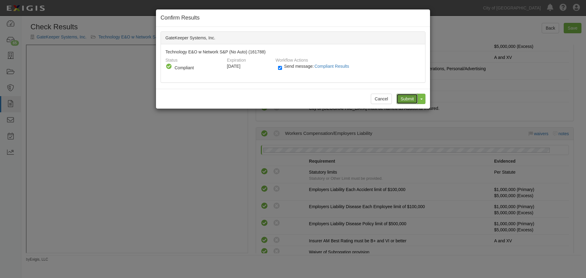
drag, startPoint x: 403, startPoint y: 97, endPoint x: 405, endPoint y: 102, distance: 4.8
click at [403, 97] on input "Submit" at bounding box center [406, 99] width 21 height 10
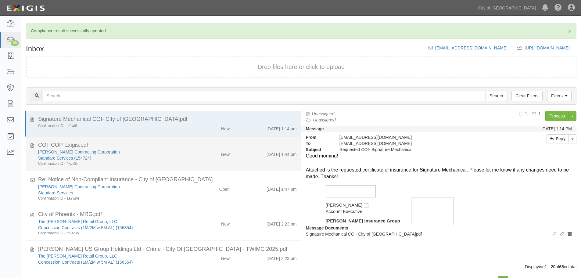
click at [99, 158] on div "Standard Services (154724)" at bounding box center [111, 158] width 147 height 6
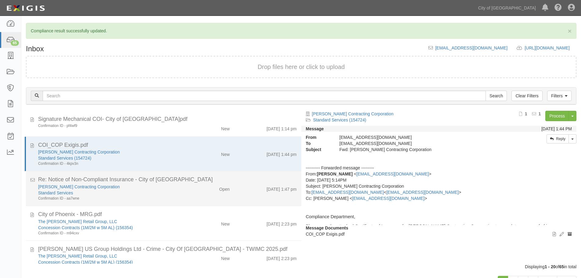
click at [132, 189] on div "[PERSON_NAME] Contracting Corporation" at bounding box center [111, 187] width 147 height 6
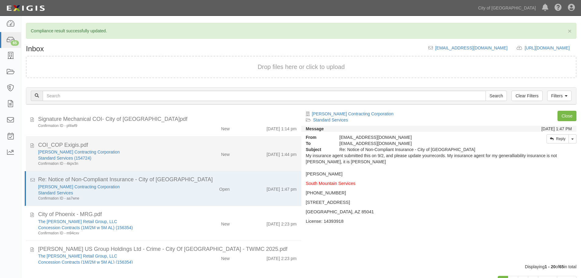
click at [126, 155] on div "Standard Services (154724)" at bounding box center [111, 158] width 147 height 6
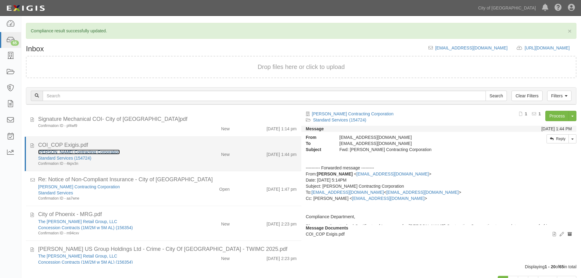
click at [84, 151] on link "[PERSON_NAME] Contracting Corporation" at bounding box center [79, 151] width 82 height 5
click at [190, 156] on div "New" at bounding box center [212, 153] width 45 height 9
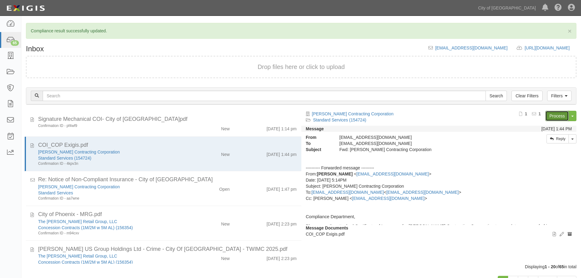
click at [553, 117] on link "Process" at bounding box center [556, 116] width 23 height 10
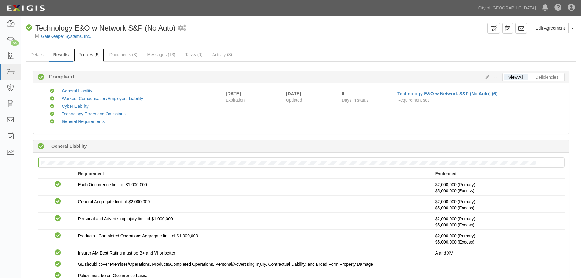
click at [94, 53] on link "Policies (6)" at bounding box center [89, 55] width 30 height 13
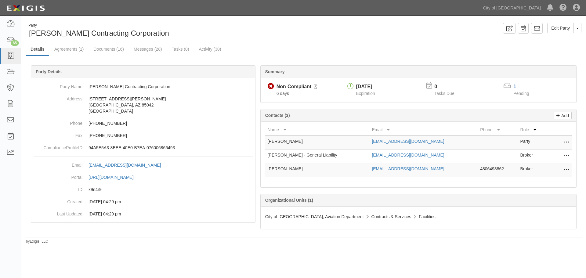
click at [61, 42] on div "Party [PERSON_NAME] Contracting Corporation Edit Party Toggle Party Dropdown Vi…" at bounding box center [303, 133] width 564 height 221
click at [62, 49] on link "Agreements (1)" at bounding box center [69, 49] width 38 height 13
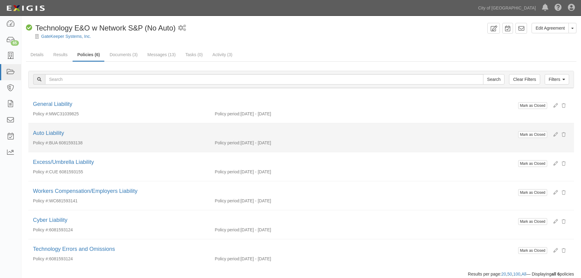
scroll to position [22, 0]
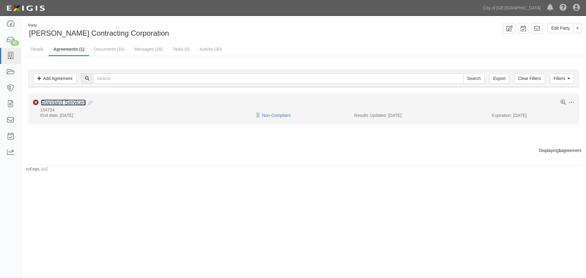
click at [75, 102] on link "Standard Services" at bounding box center [63, 102] width 45 height 6
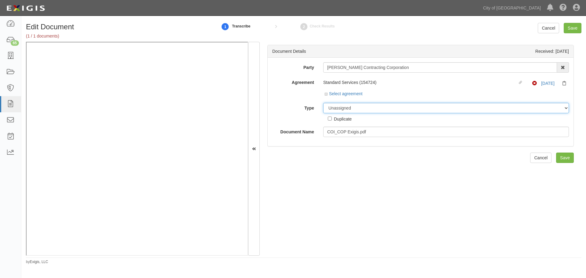
click at [339, 110] on select "Unassigned Binder Cancellation Notice Certificate Contract Endorsement Insuranc…" at bounding box center [446, 108] width 246 height 10
select select "OtherDetail"
click at [323, 103] on select "Unassigned Binder Cancellation Notice Certificate Contract Endorsement Insuranc…" at bounding box center [446, 108] width 246 height 10
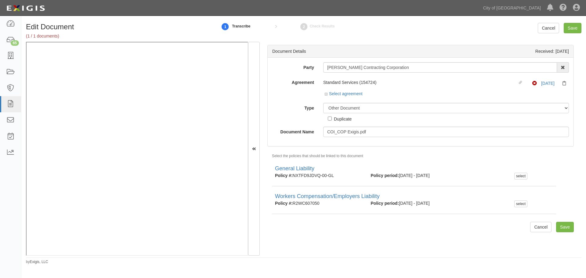
click at [340, 117] on div "Duplicate" at bounding box center [343, 118] width 18 height 7
click at [332, 117] on input "Duplicate" at bounding box center [330, 119] width 4 height 4
checkbox input "true"
click at [578, 28] on input "Save" at bounding box center [572, 28] width 18 height 10
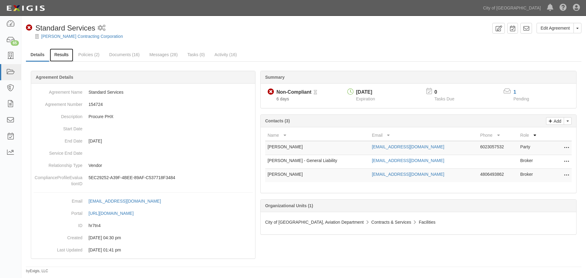
click at [63, 56] on link "Results" at bounding box center [61, 55] width 23 height 13
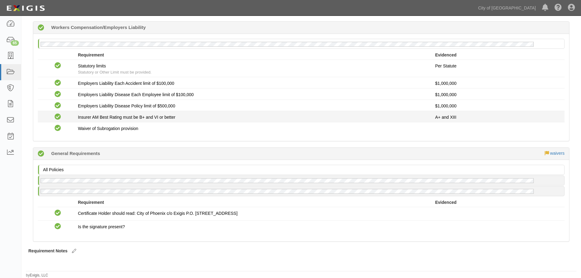
scroll to position [3, 0]
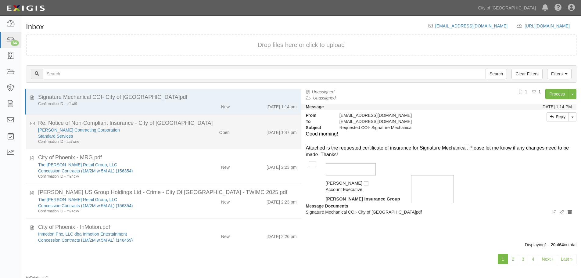
click at [169, 124] on div "Re: Notice of Non-Compliant Insurance - City of Phoenix" at bounding box center [167, 123] width 259 height 8
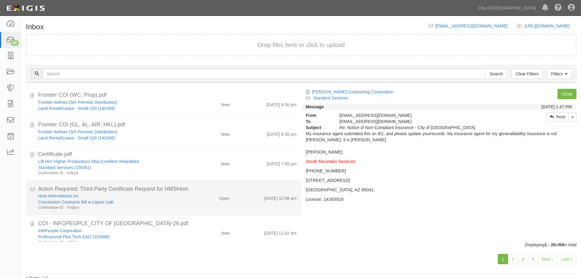
scroll to position [387, 0]
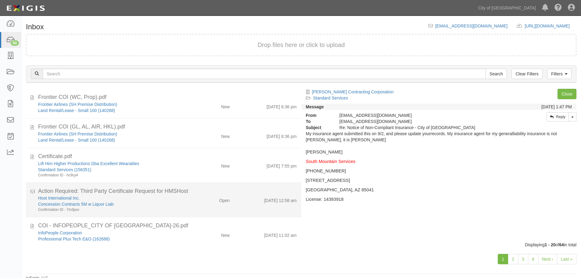
click at [197, 198] on div "Open" at bounding box center [212, 199] width 45 height 9
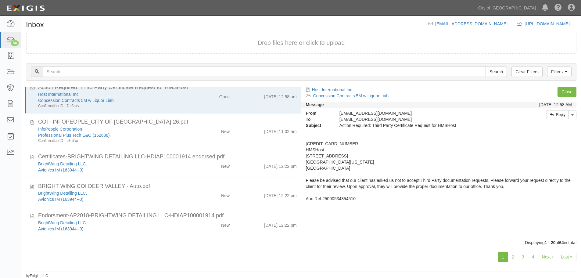
scroll to position [3, 0]
click at [537, 257] on link "4" at bounding box center [533, 256] width 10 height 10
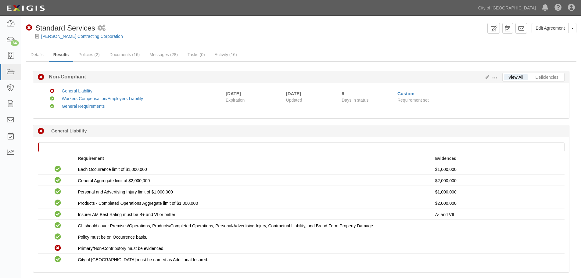
scroll to position [3, 0]
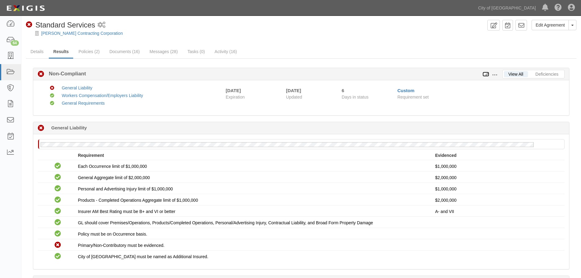
click at [488, 76] on icon at bounding box center [486, 74] width 7 height 4
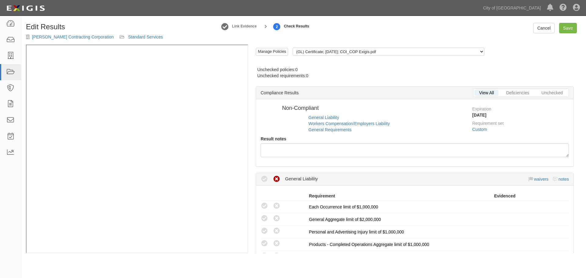
radio input "false"
radio input "true"
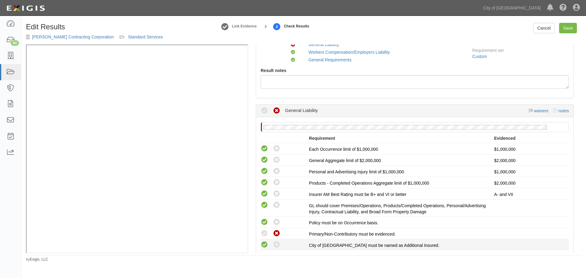
scroll to position [102, 0]
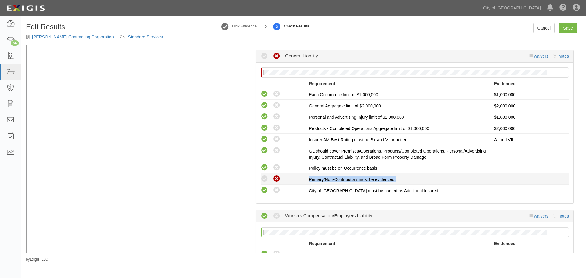
drag, startPoint x: 308, startPoint y: 179, endPoint x: 397, endPoint y: 181, distance: 88.5
click at [397, 181] on div "Compliant Waived: Non-Compliant Primary/Non-Contributory must be evidenced." at bounding box center [414, 179] width 317 height 8
click at [558, 57] on link "notes" at bounding box center [563, 56] width 10 height 5
radio input "true"
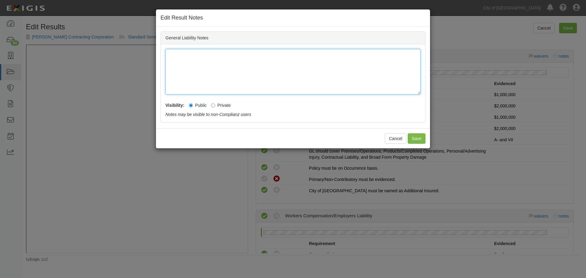
click at [325, 66] on div at bounding box center [292, 72] width 255 height 46
drag, startPoint x: 233, startPoint y: 65, endPoint x: 162, endPoint y: 49, distance: 73.1
click at [136, 52] on div "Edit Result Notes General Liability Notes Primary/Non-Contributory must be evid…" at bounding box center [293, 139] width 586 height 278
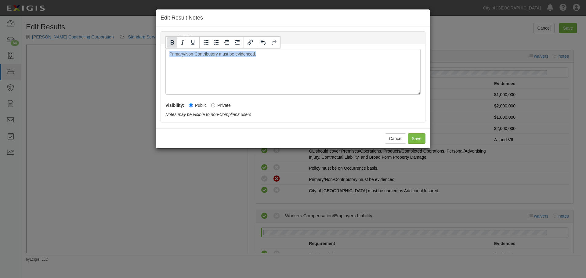
click at [174, 42] on icon "Bold" at bounding box center [171, 42] width 7 height 7
click at [419, 136] on button "Save" at bounding box center [417, 138] width 18 height 10
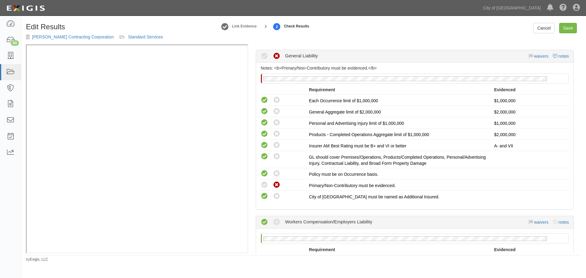
click at [574, 22] on div "Edit Results [PERSON_NAME] Contracting Corporation Standard Services Link Evide…" at bounding box center [303, 140] width 564 height 244
click at [574, 23] on div "Edit Results [PERSON_NAME] Contracting Corporation Standard Services Link Evide…" at bounding box center [303, 140] width 564 height 244
click at [572, 25] on link "Save" at bounding box center [568, 28] width 18 height 10
radio input "true"
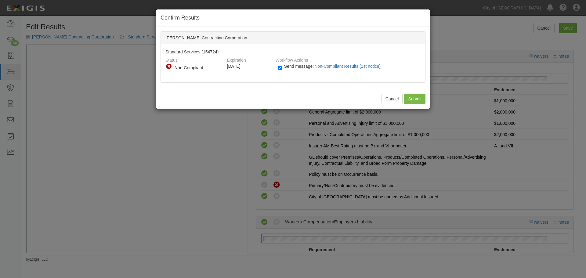
click at [286, 67] on span "Send message: Non-Compliant Results (1st notice)" at bounding box center [333, 66] width 99 height 5
click at [282, 67] on input "Send message: Non-Compliant Results (1st notice)" at bounding box center [280, 67] width 4 height 7
checkbox input "false"
click at [409, 96] on input "Submit" at bounding box center [414, 99] width 21 height 10
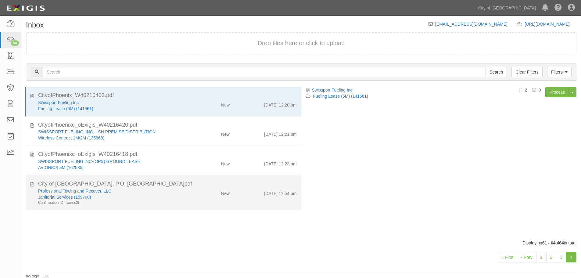
scroll to position [3, 0]
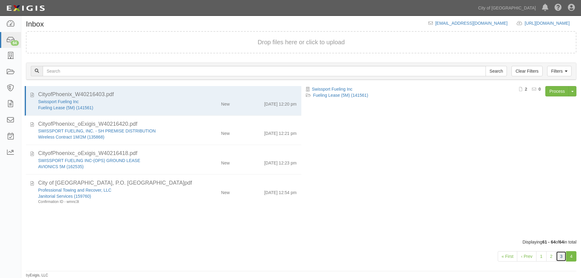
click at [561, 256] on link "3" at bounding box center [561, 256] width 10 height 10
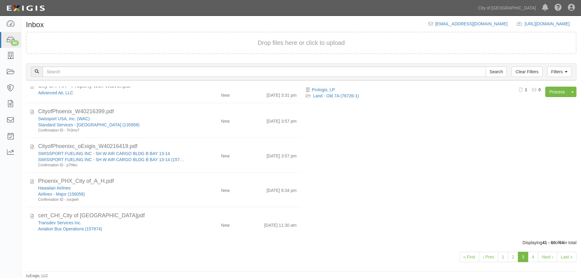
scroll to position [3, 0]
